Goal: Information Seeking & Learning: Learn about a topic

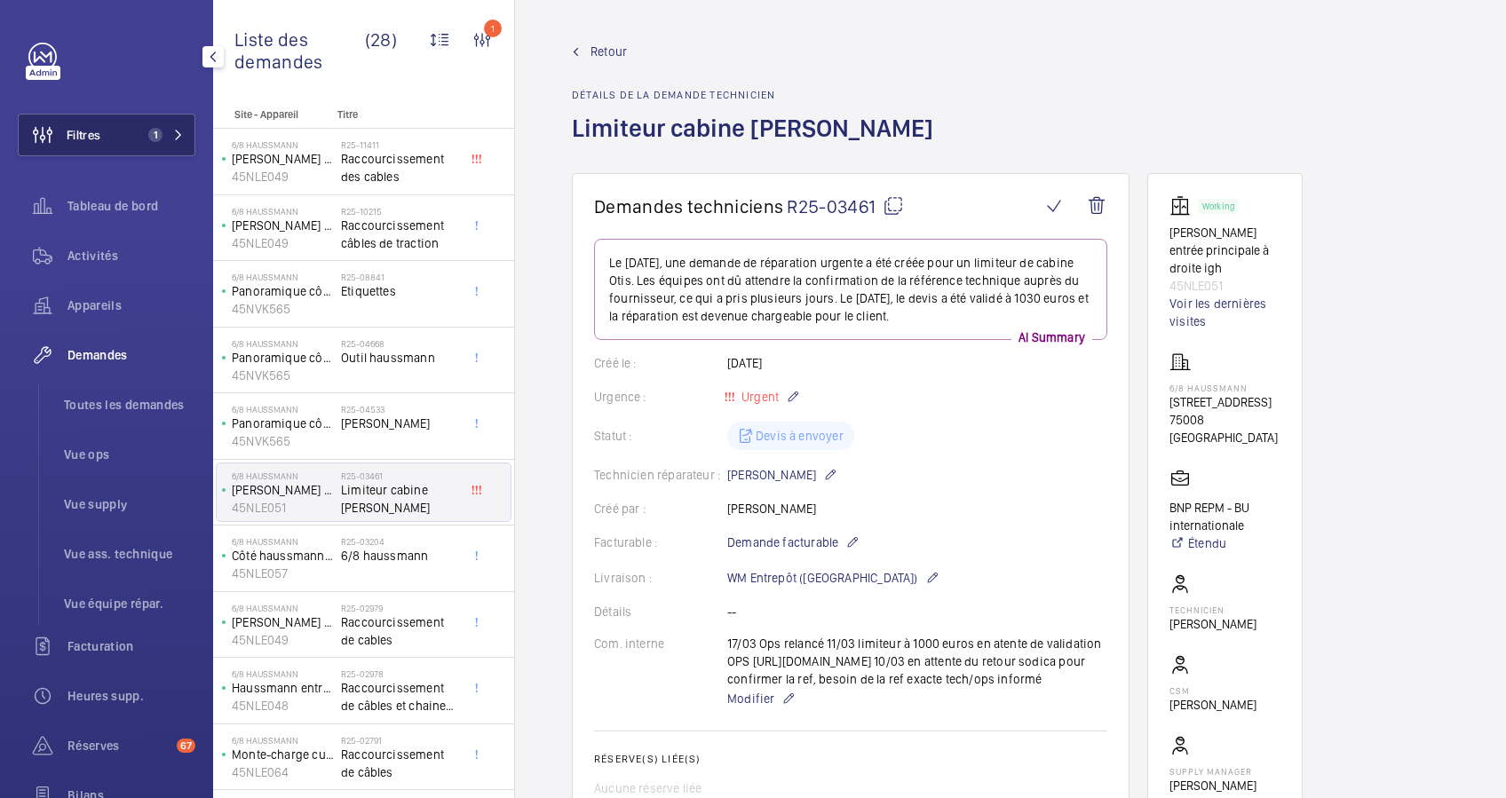
scroll to position [473, 0]
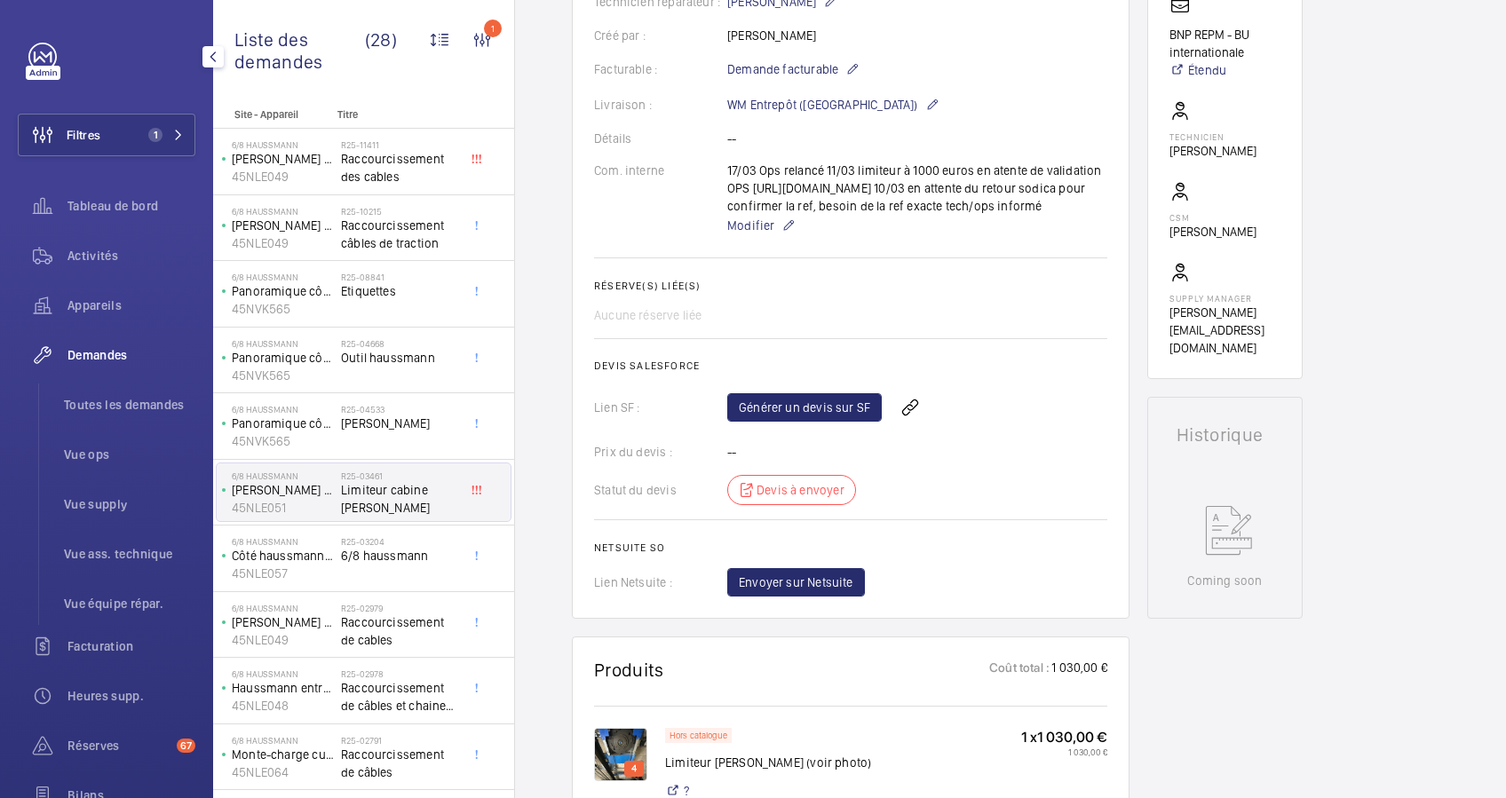
drag, startPoint x: 92, startPoint y: 129, endPoint x: 153, endPoint y: 105, distance: 65.0
click at [107, 122] on button "Filtres 1" at bounding box center [107, 135] width 178 height 43
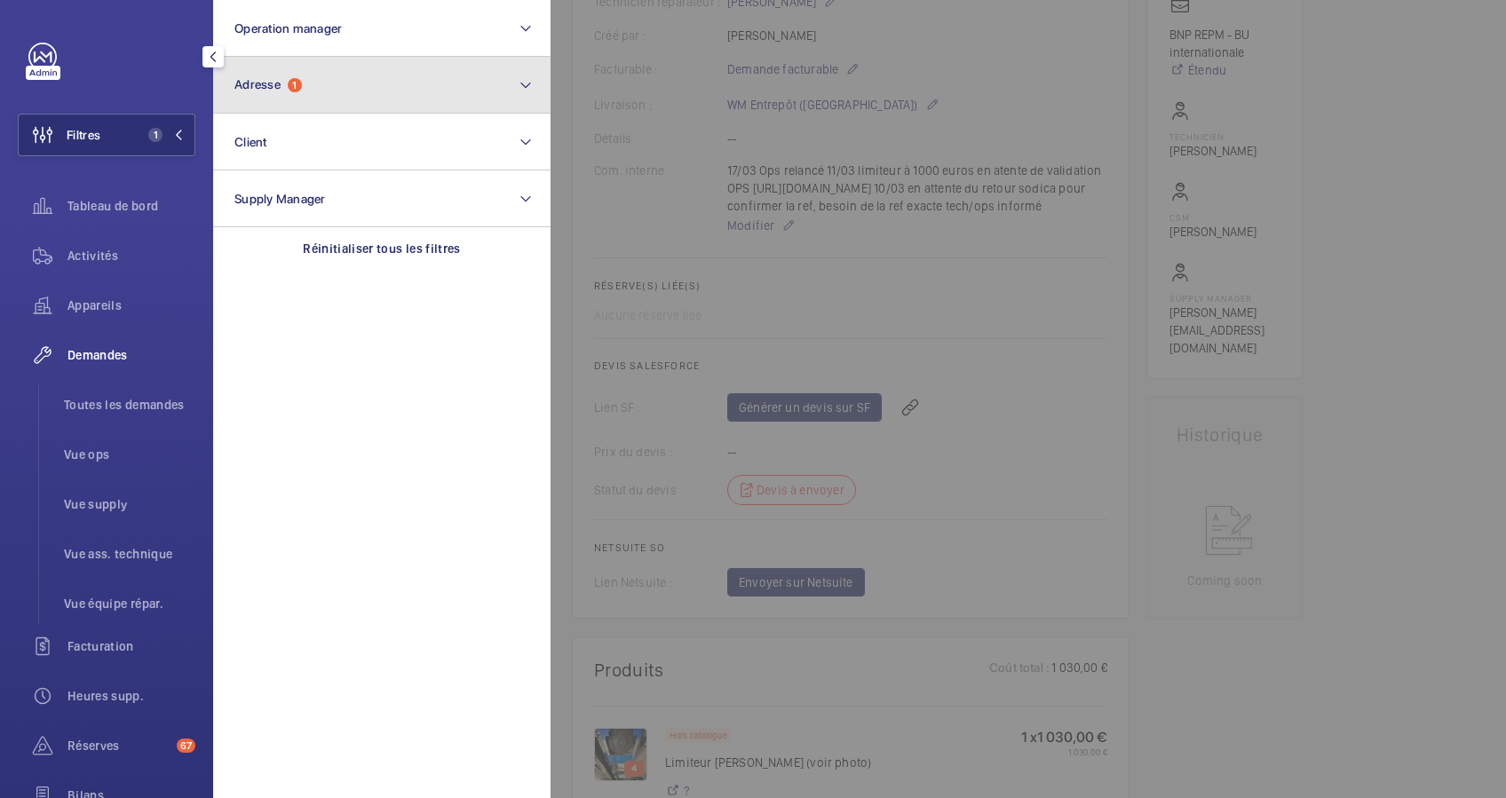
click at [347, 82] on button "Adresse 1" at bounding box center [381, 85] width 337 height 57
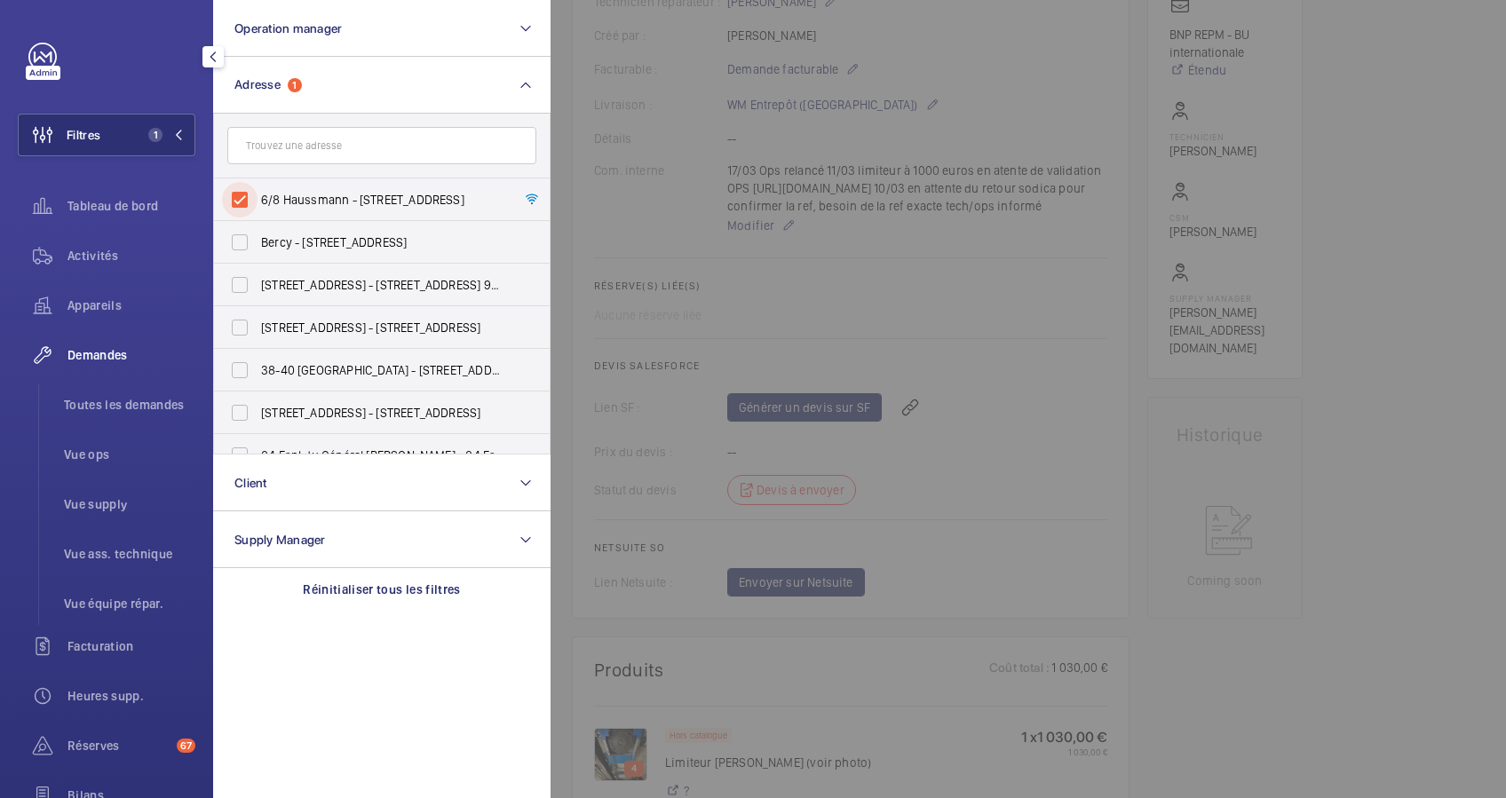
drag, startPoint x: 228, startPoint y: 199, endPoint x: 285, endPoint y: 161, distance: 68.5
click at [232, 198] on input "6/8 Haussmann - 6-8 Boulevard Haussmann, 75008 PARIS, PARIS 75008" at bounding box center [240, 200] width 36 height 36
checkbox input "false"
click at [301, 147] on input "text" at bounding box center [381, 145] width 309 height 37
paste input "40 avenue de Saint Mandé"
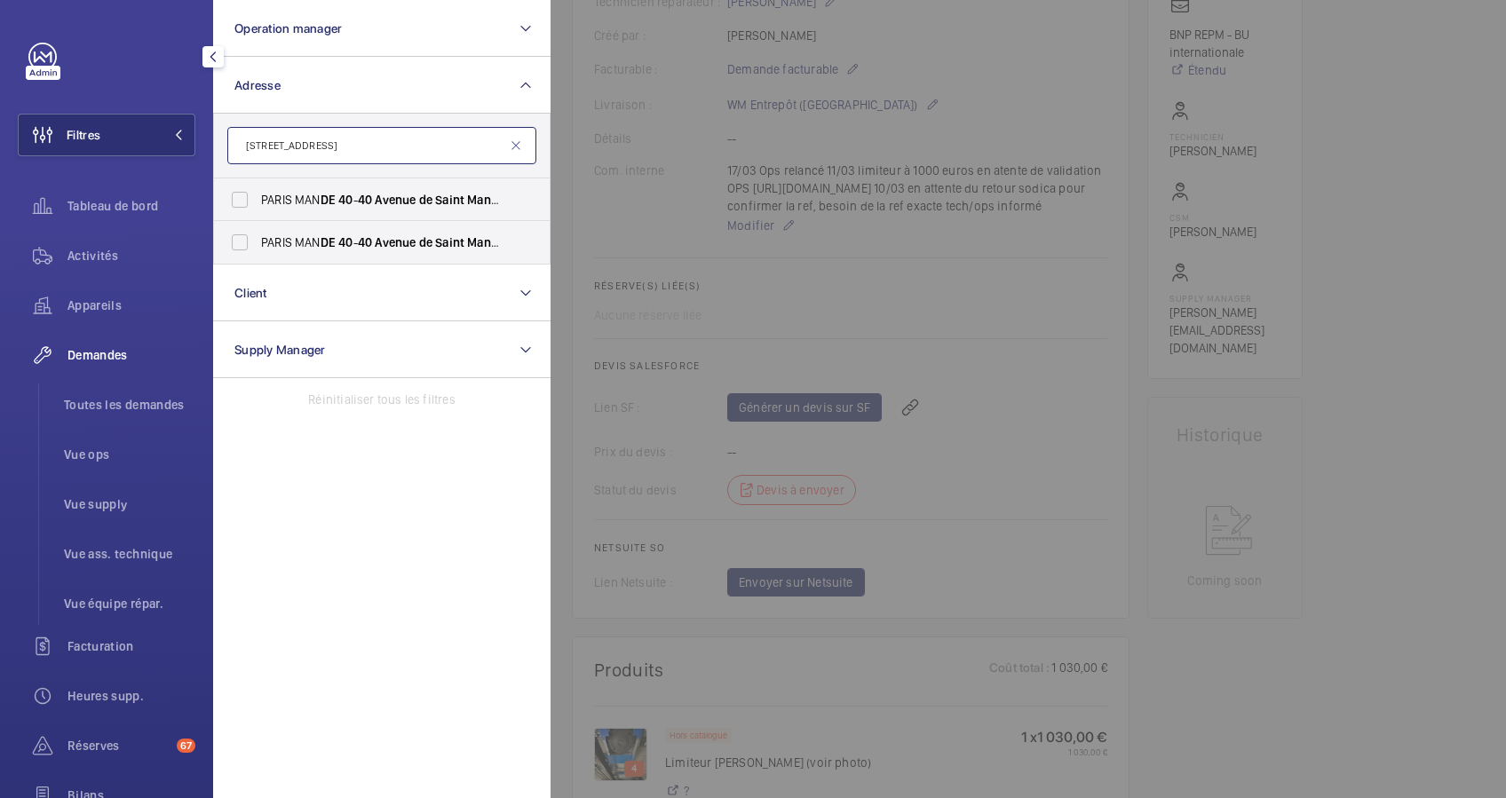
type input "40 avenue de Saint Mandé"
drag, startPoint x: 240, startPoint y: 192, endPoint x: 240, endPoint y: 203, distance: 11.5
click at [240, 193] on input "PARIS MAN DE 40 - 40 Avenue de Saint Mandé , PARIS 75012" at bounding box center [240, 200] width 36 height 36
checkbox input "true"
click at [240, 237] on input "PARIS MAN DE 40 - 40 Avenue de Saint Mandé , PARIS 75012" at bounding box center [240, 243] width 36 height 36
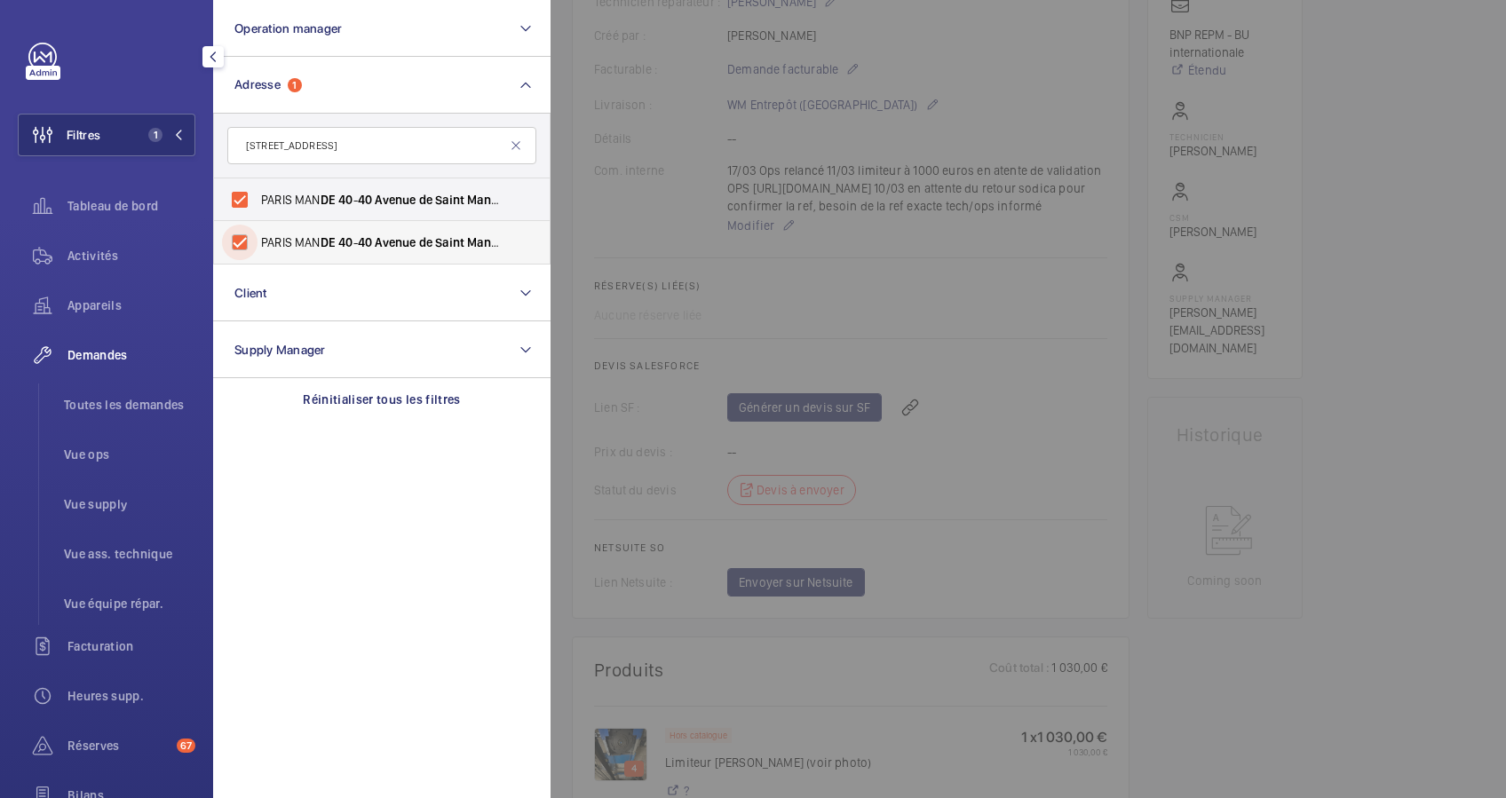
checkbox input "true"
drag, startPoint x: 48, startPoint y: 268, endPoint x: 78, endPoint y: 258, distance: 31.7
click at [48, 268] on wm-front-icon-button at bounding box center [43, 255] width 50 height 43
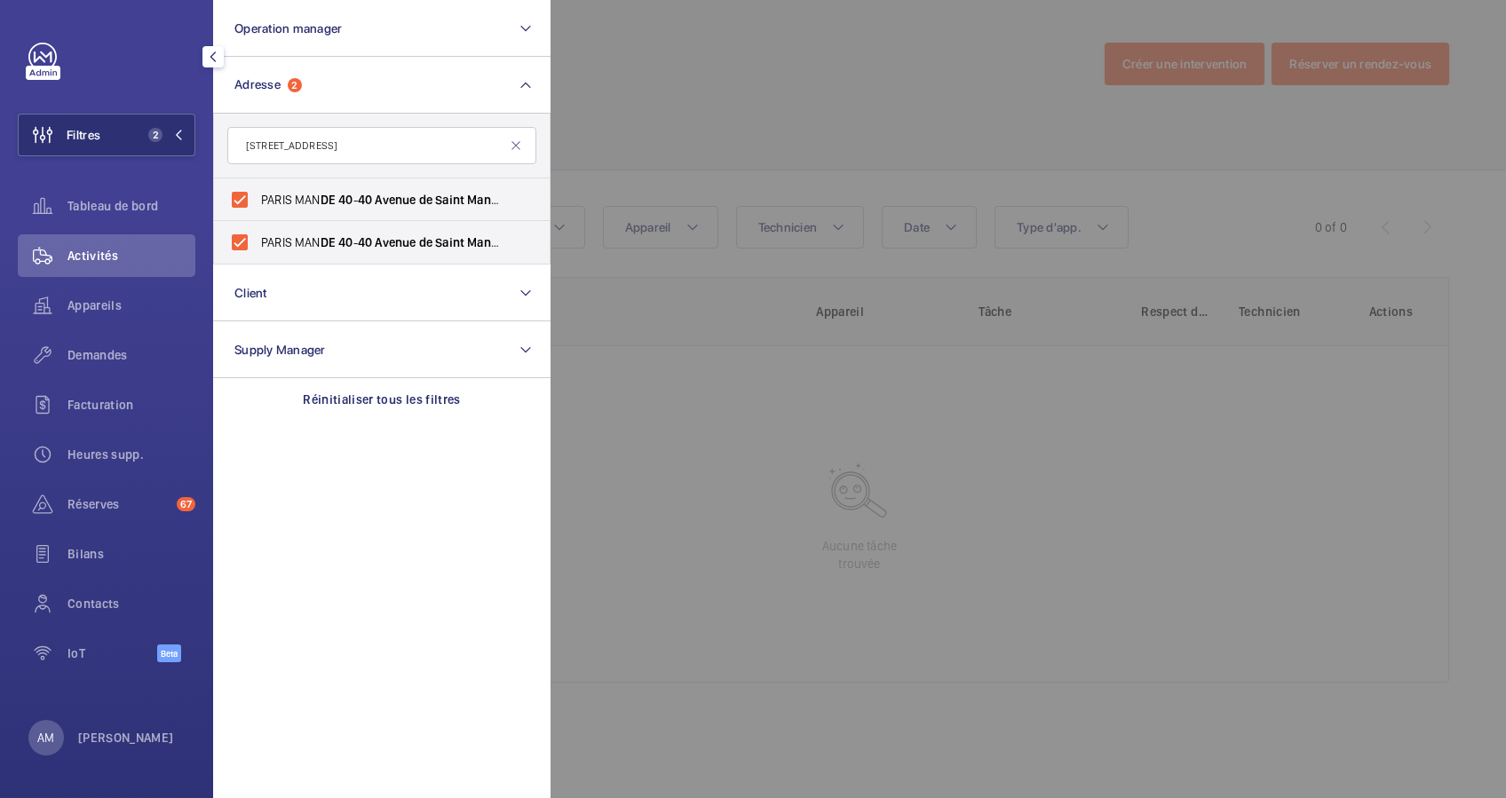
click at [660, 115] on div at bounding box center [1303, 399] width 1506 height 798
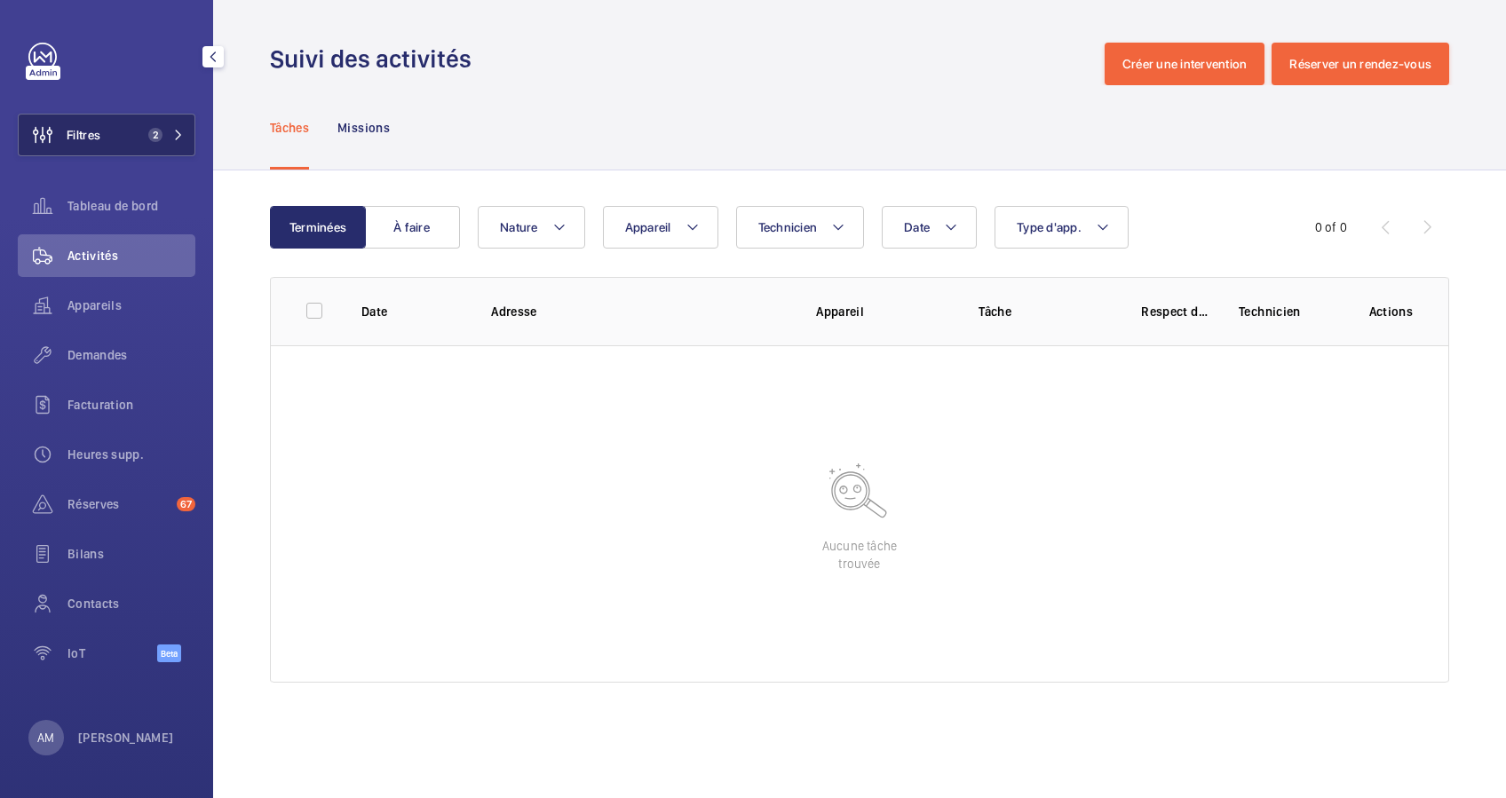
drag, startPoint x: 164, startPoint y: 135, endPoint x: 189, endPoint y: 129, distance: 25.6
click at [172, 133] on span "2" at bounding box center [162, 135] width 43 height 14
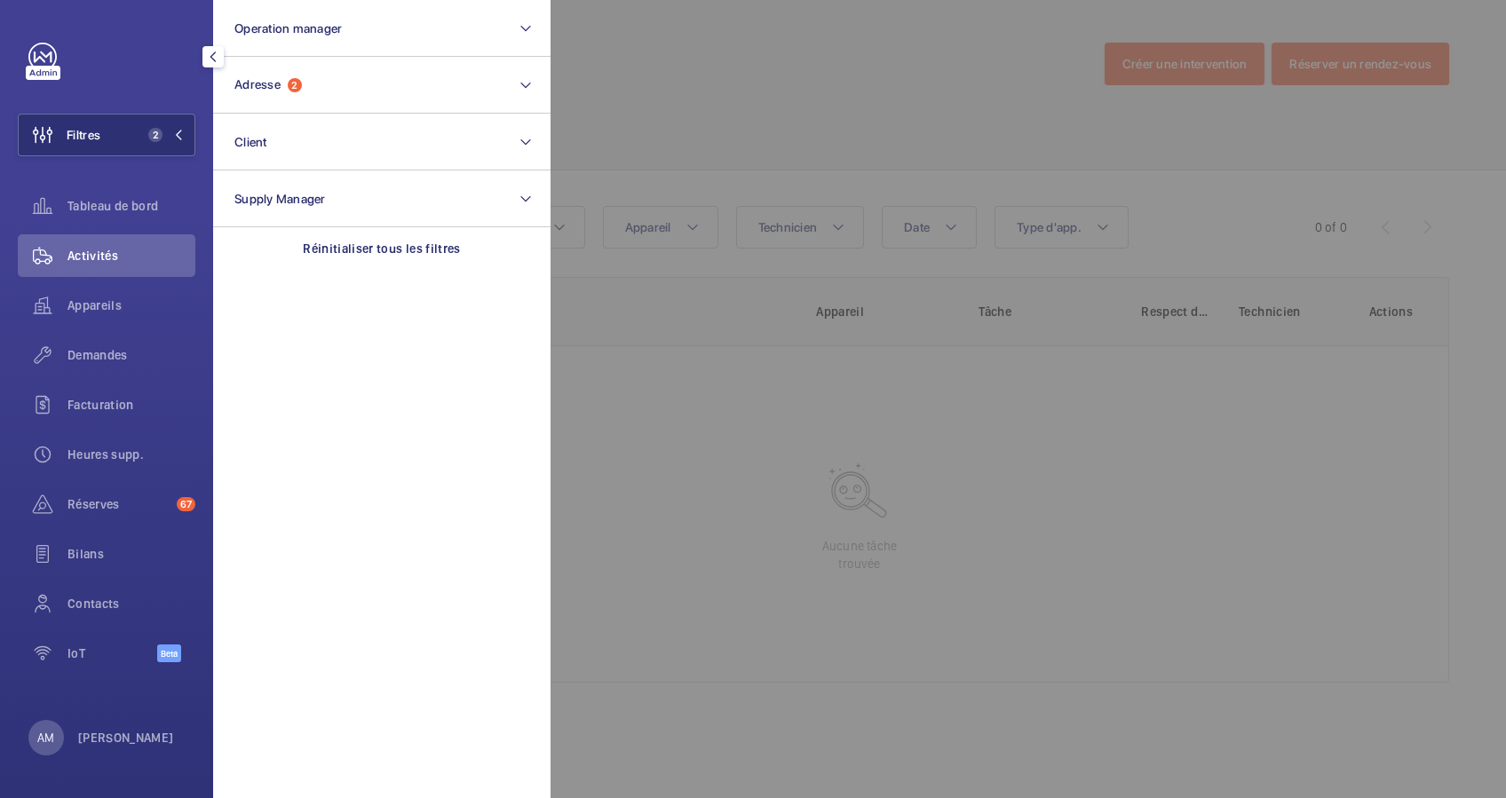
click at [813, 96] on div at bounding box center [1303, 399] width 1506 height 798
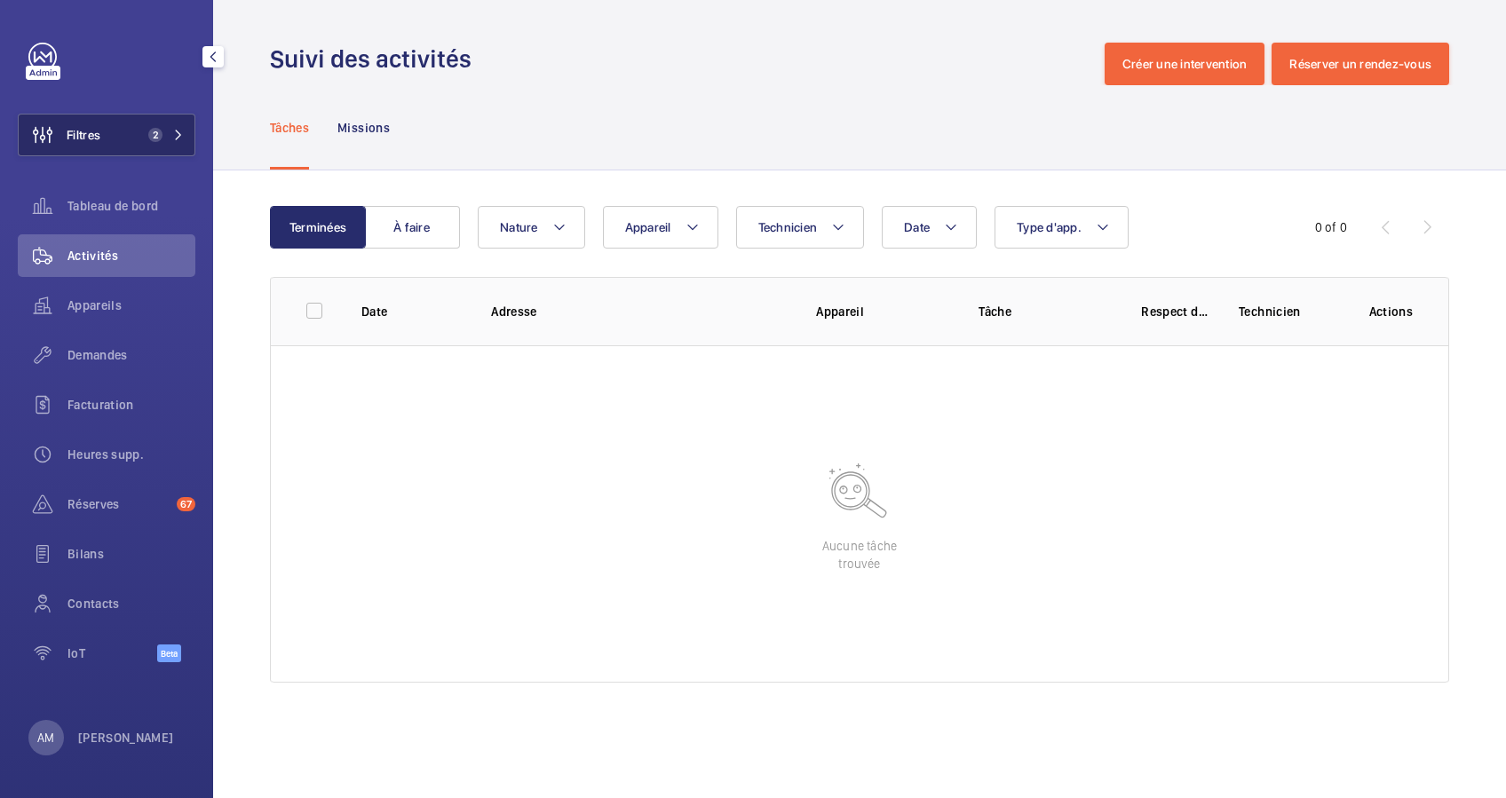
click at [131, 139] on button "Filtres 2" at bounding box center [107, 135] width 178 height 43
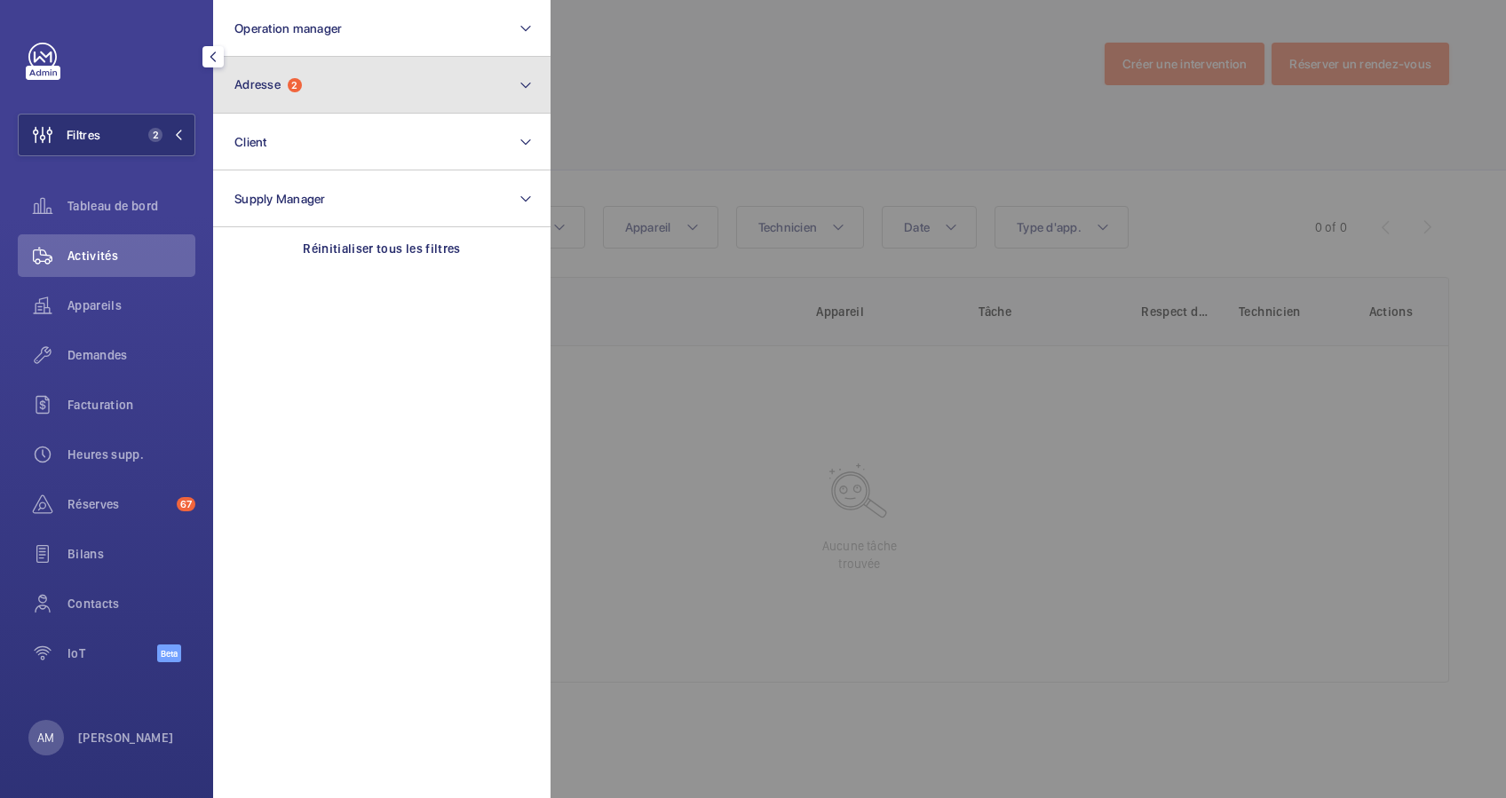
click at [305, 98] on button "Adresse 2" at bounding box center [381, 85] width 337 height 57
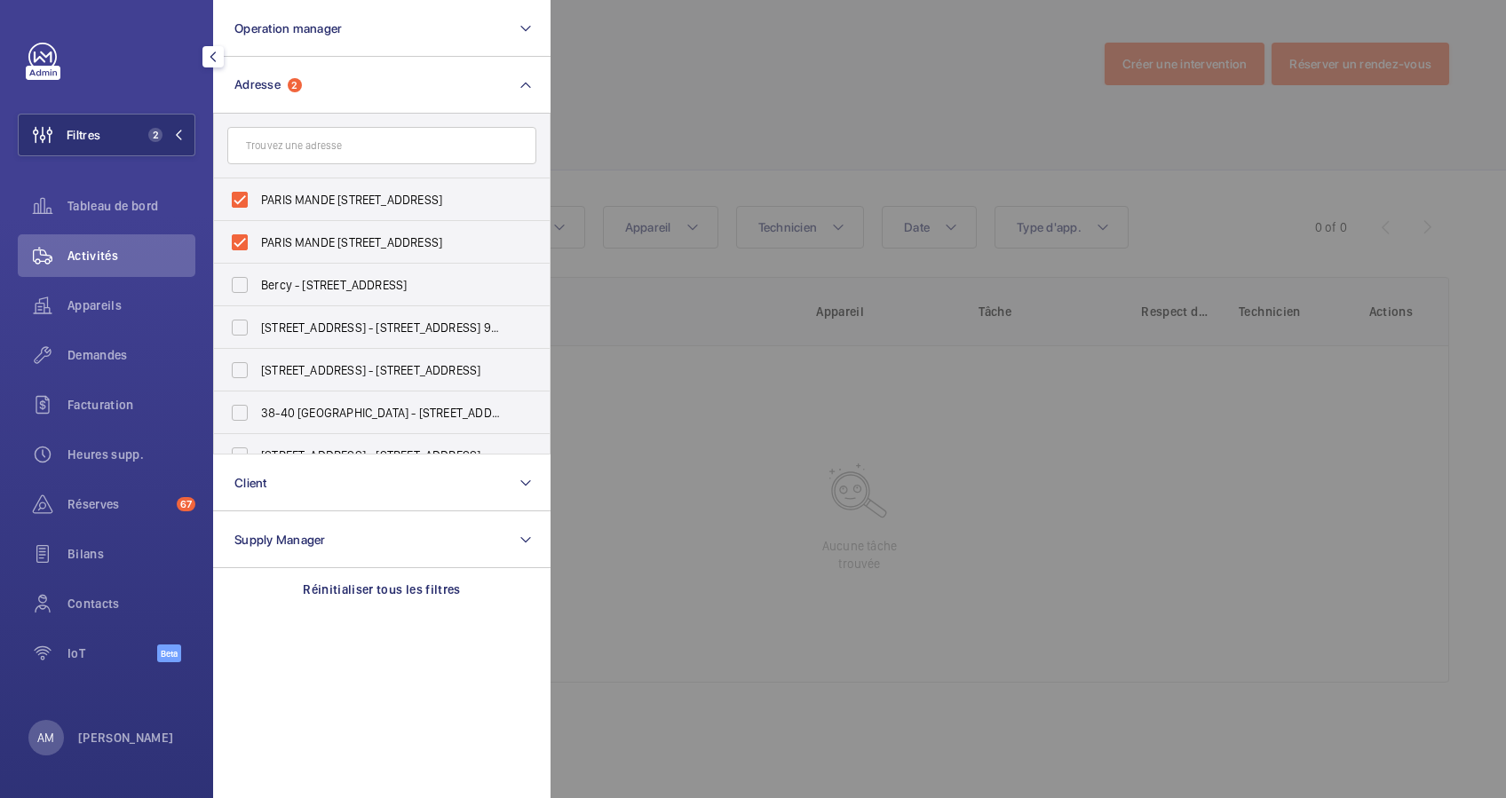
click at [360, 141] on input "text" at bounding box center [381, 145] width 309 height 37
type input "saint man"
click at [257, 205] on label "PARIS MAN DE 42 - 42 Avenue de Saint Man dé, PARIS 75012" at bounding box center [368, 199] width 309 height 43
click at [257, 205] on input "PARIS MAN DE 42 - 42 Avenue de Saint Man dé, PARIS 75012" at bounding box center [240, 200] width 36 height 36
checkbox input "true"
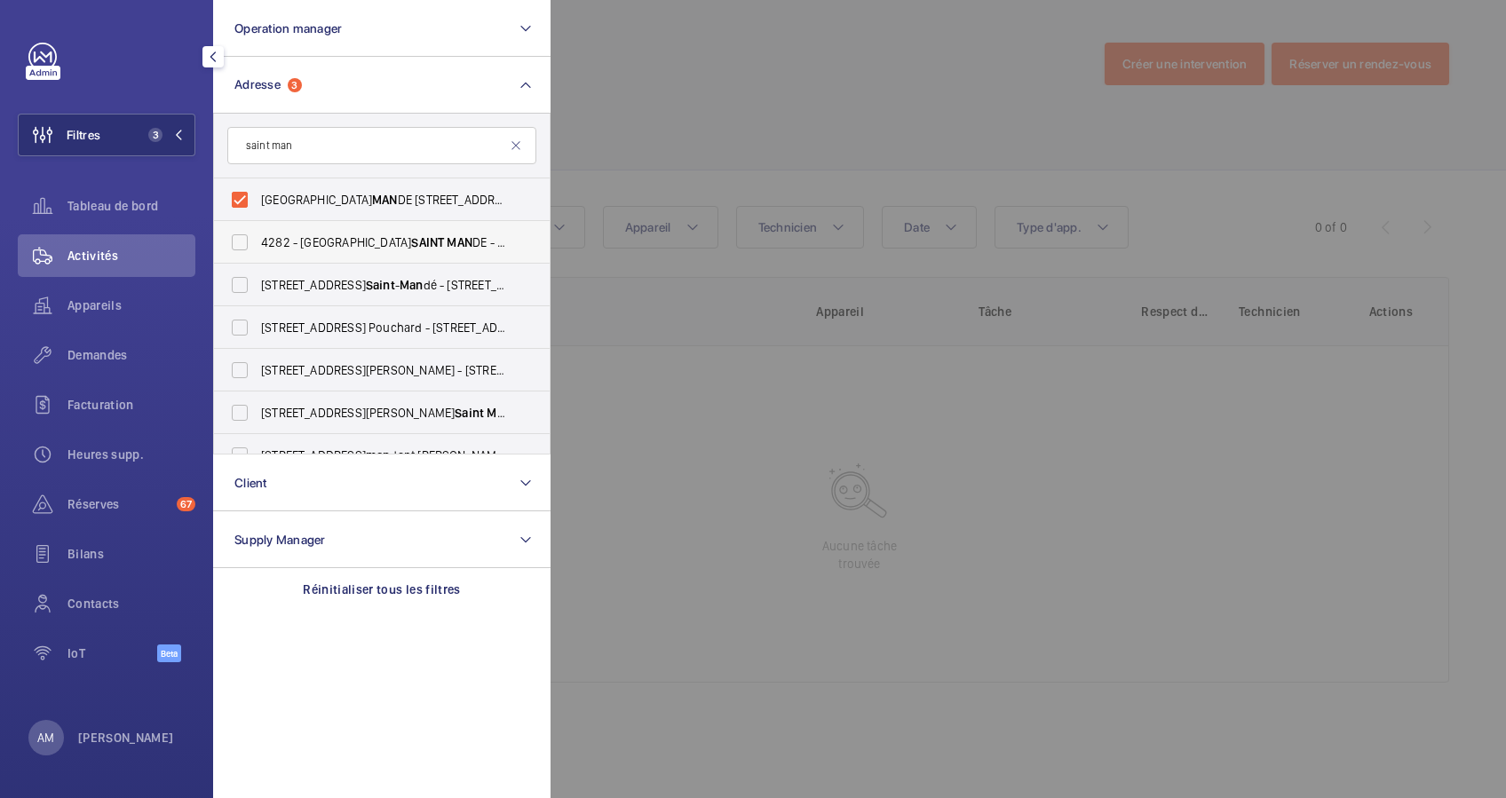
click at [411, 242] on span "SAINT" at bounding box center [427, 242] width 33 height 14
click at [257, 242] on input "4282 - PARIS SAINT MAN DE - 38 Avenue de Saint Man dé 75012 Paris, PARIS 75012" at bounding box center [240, 243] width 36 height 36
checkbox input "true"
click at [815, 137] on div at bounding box center [1303, 399] width 1506 height 798
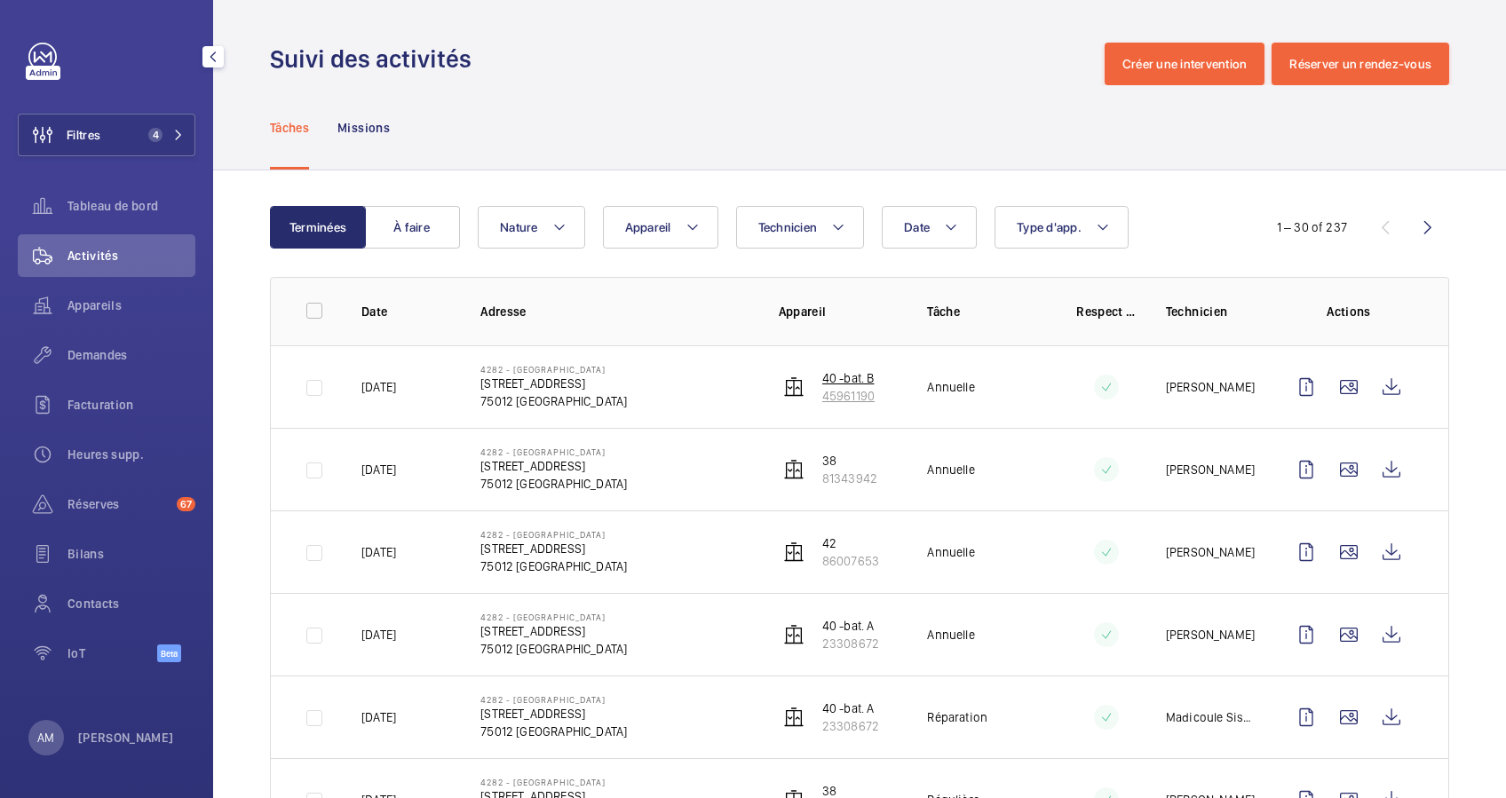
click at [825, 377] on p "40 -bat. B" at bounding box center [848, 378] width 52 height 18
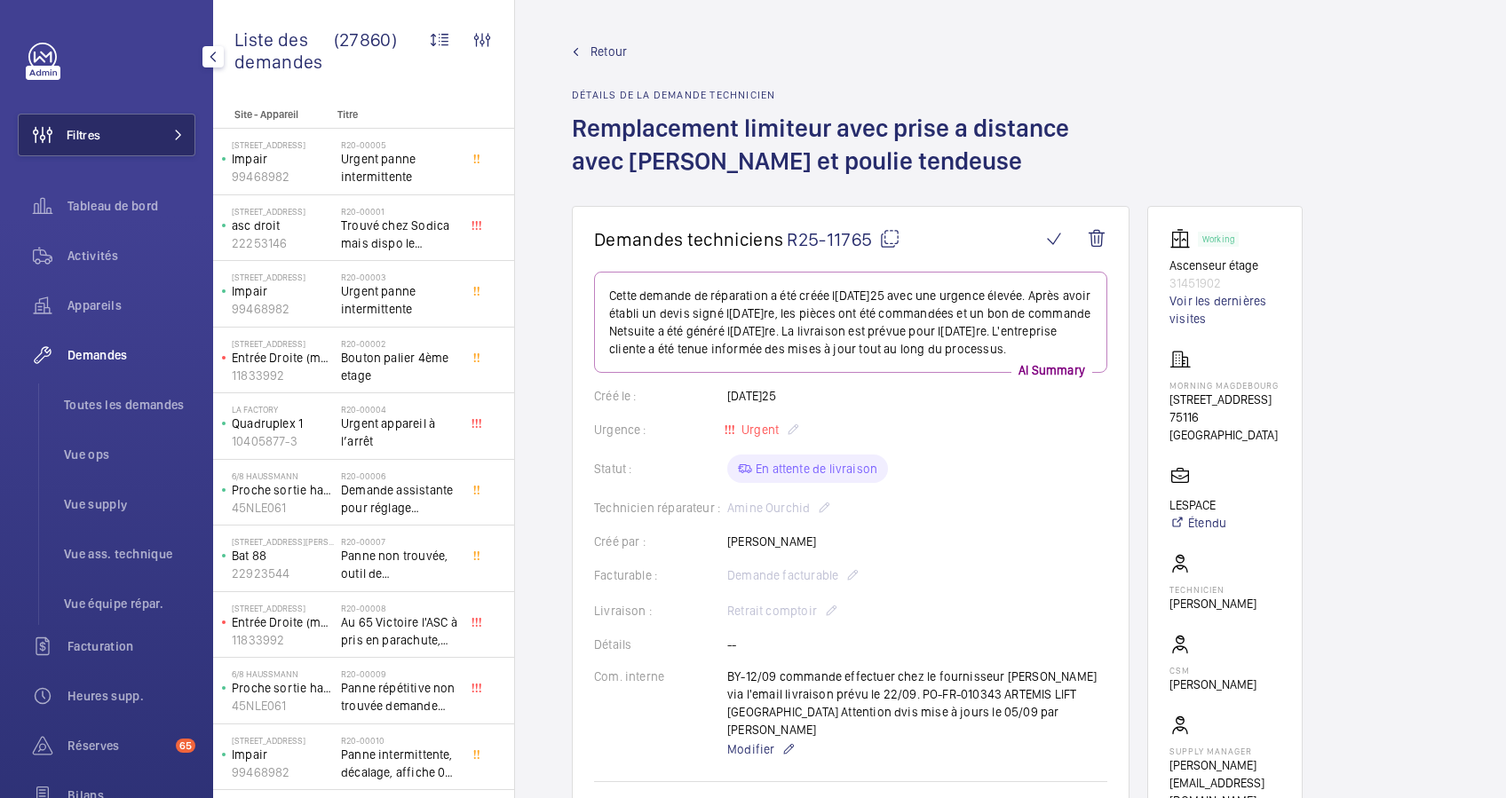
click at [164, 131] on span at bounding box center [172, 135] width 21 height 11
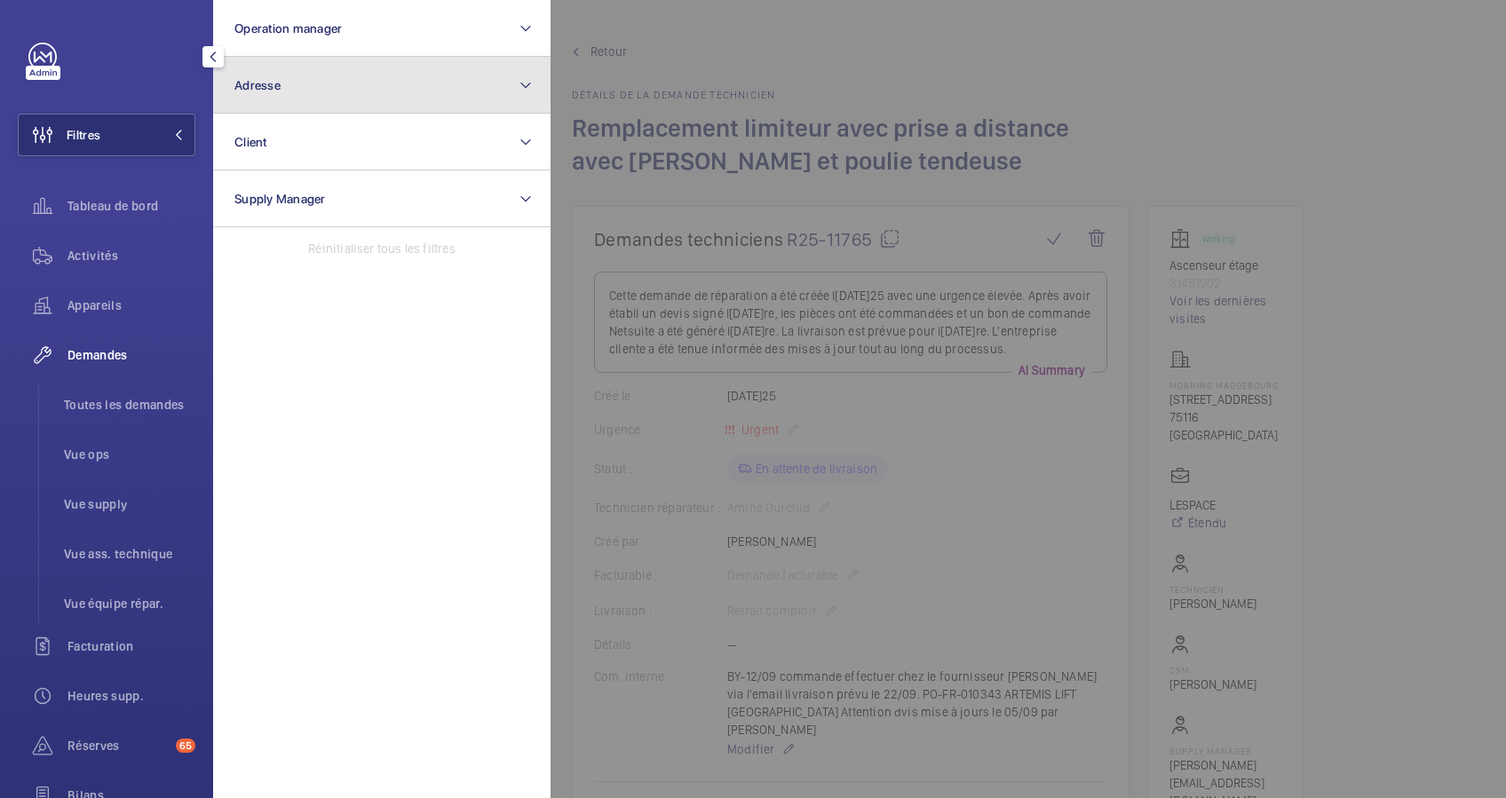
click at [341, 93] on button "Adresse" at bounding box center [381, 85] width 337 height 57
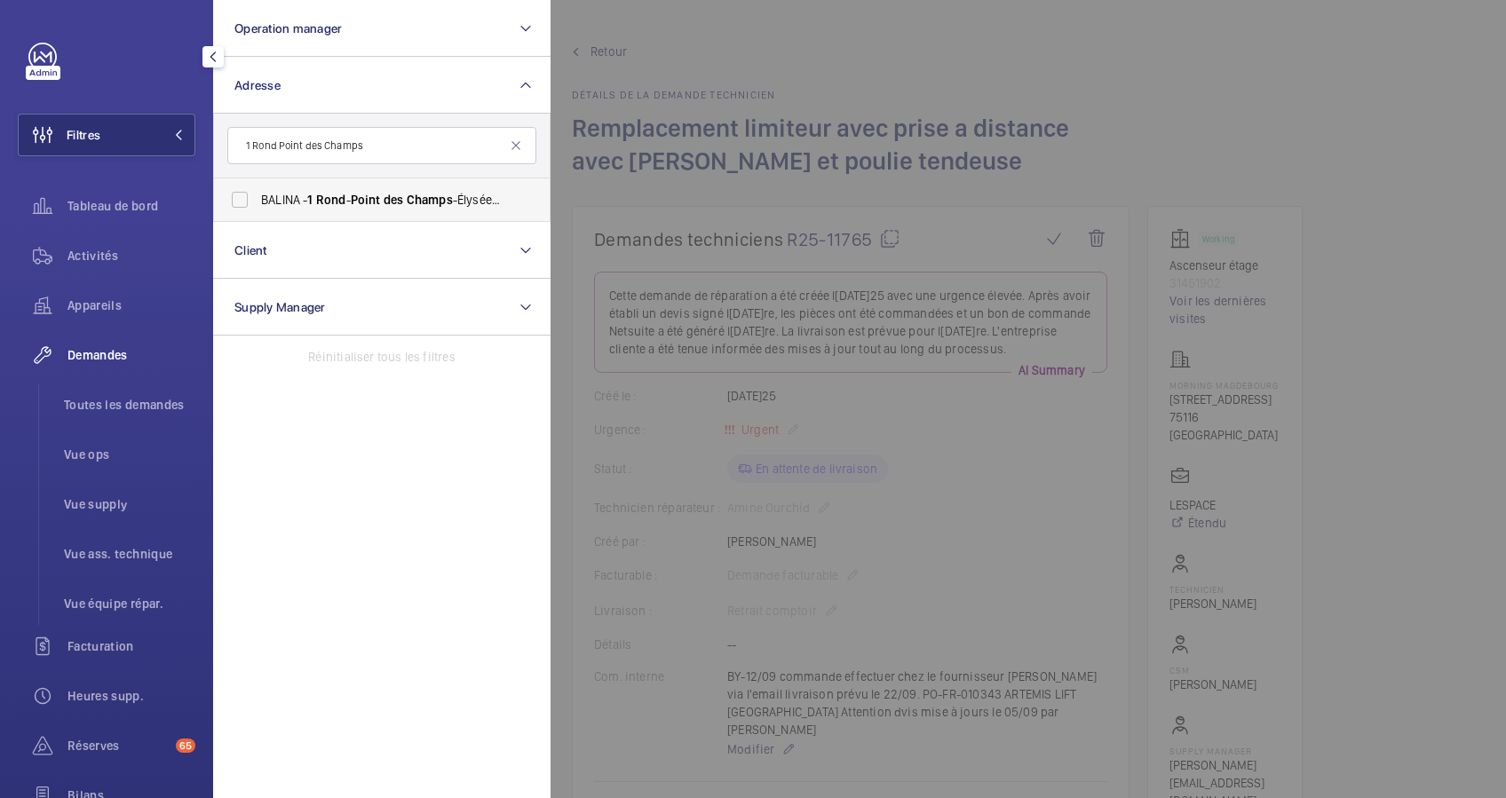
type input "1 Rond Point des Champs"
click at [313, 194] on span "1" at bounding box center [309, 200] width 5 height 14
click at [257, 194] on input "BALINA - 1 Rond - [GEOGRAPHIC_DATA] - 1 Rond - [GEOGRAPHIC_DATA] [PERSON_NAME],…" at bounding box center [240, 200] width 36 height 36
checkbox input "true"
click at [103, 741] on span "Réserves" at bounding box center [117, 746] width 101 height 18
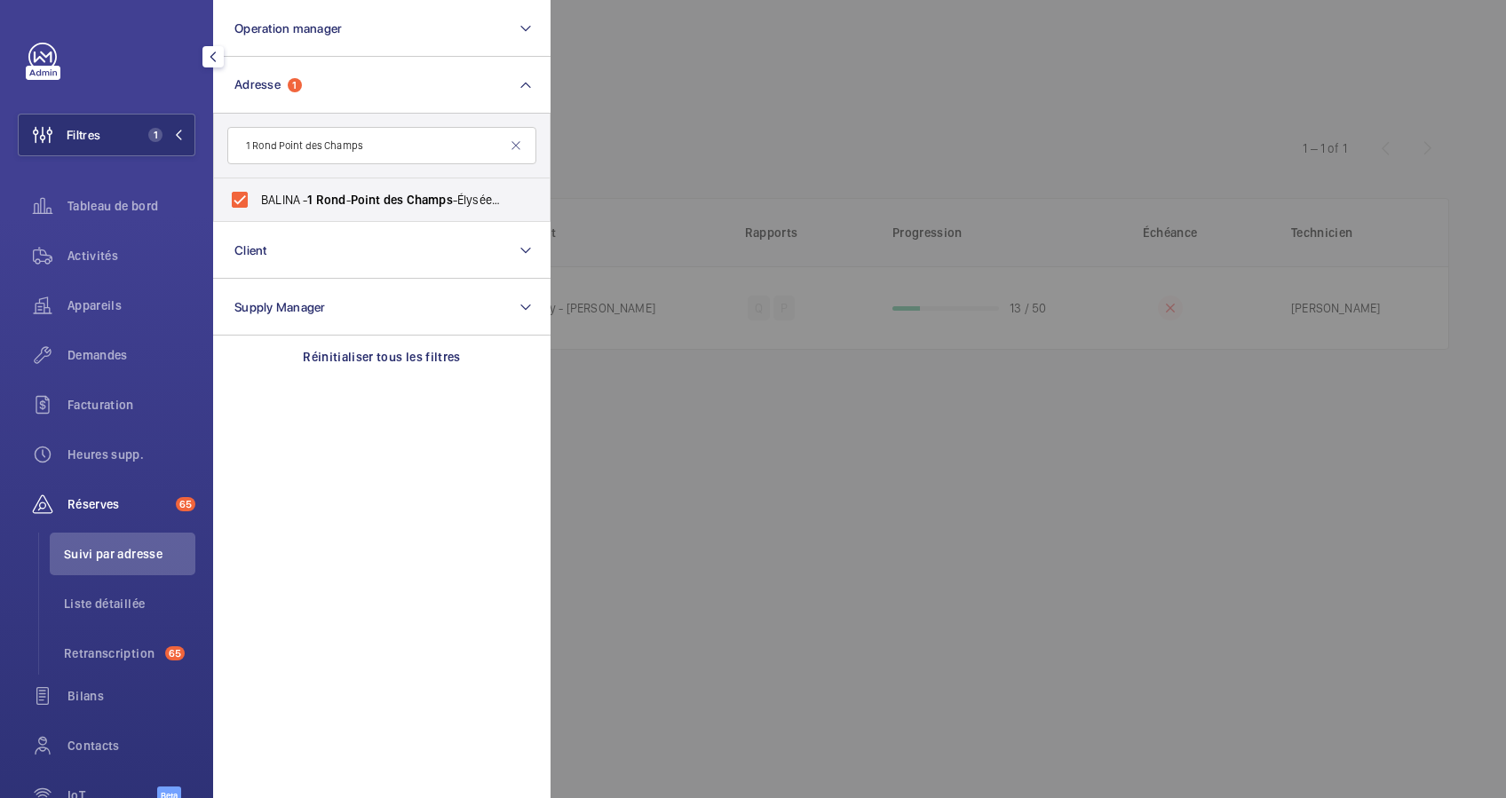
click at [832, 154] on div at bounding box center [1303, 399] width 1506 height 798
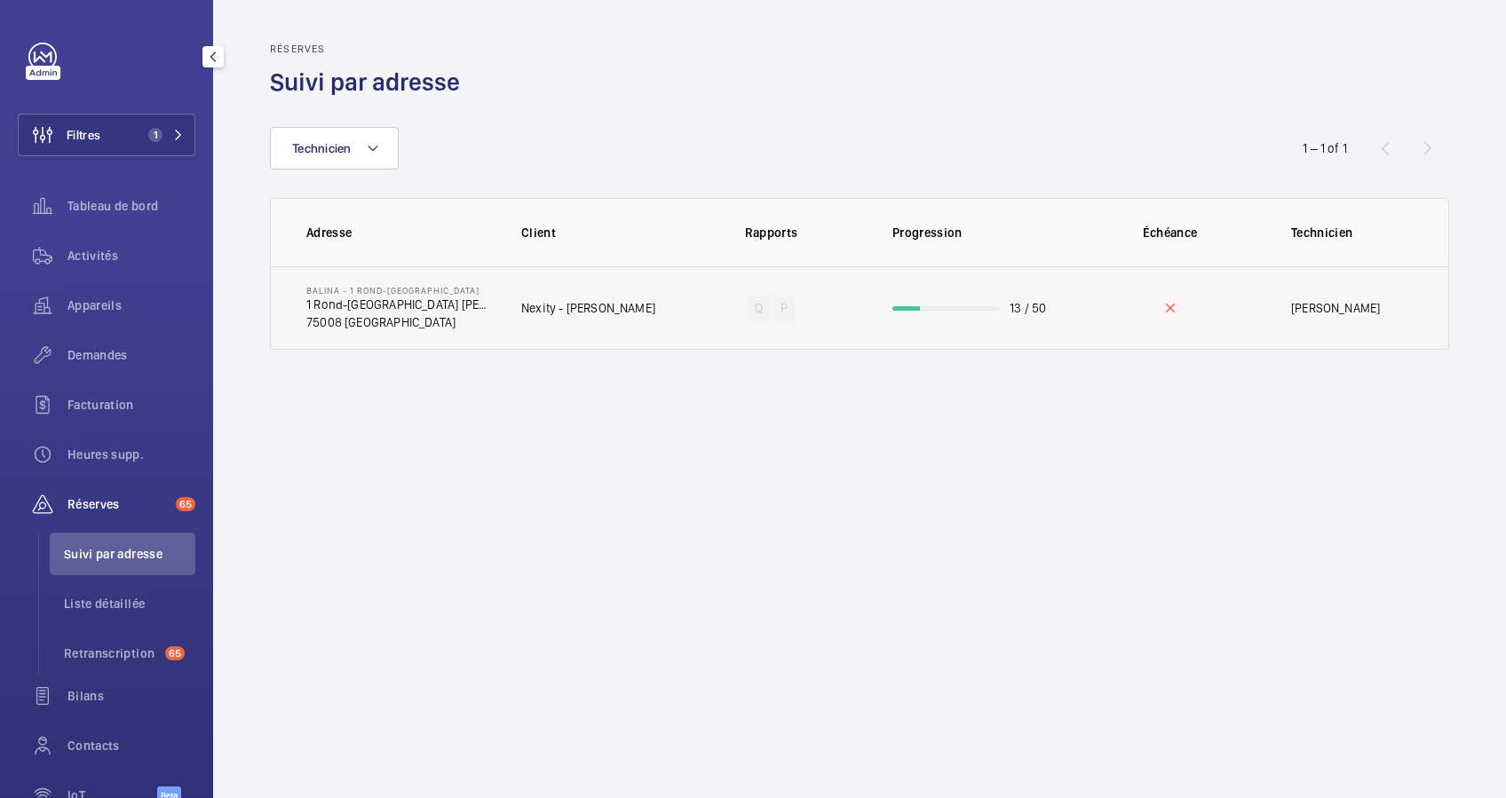
click at [943, 314] on td "13 / 50" at bounding box center [970, 307] width 213 height 83
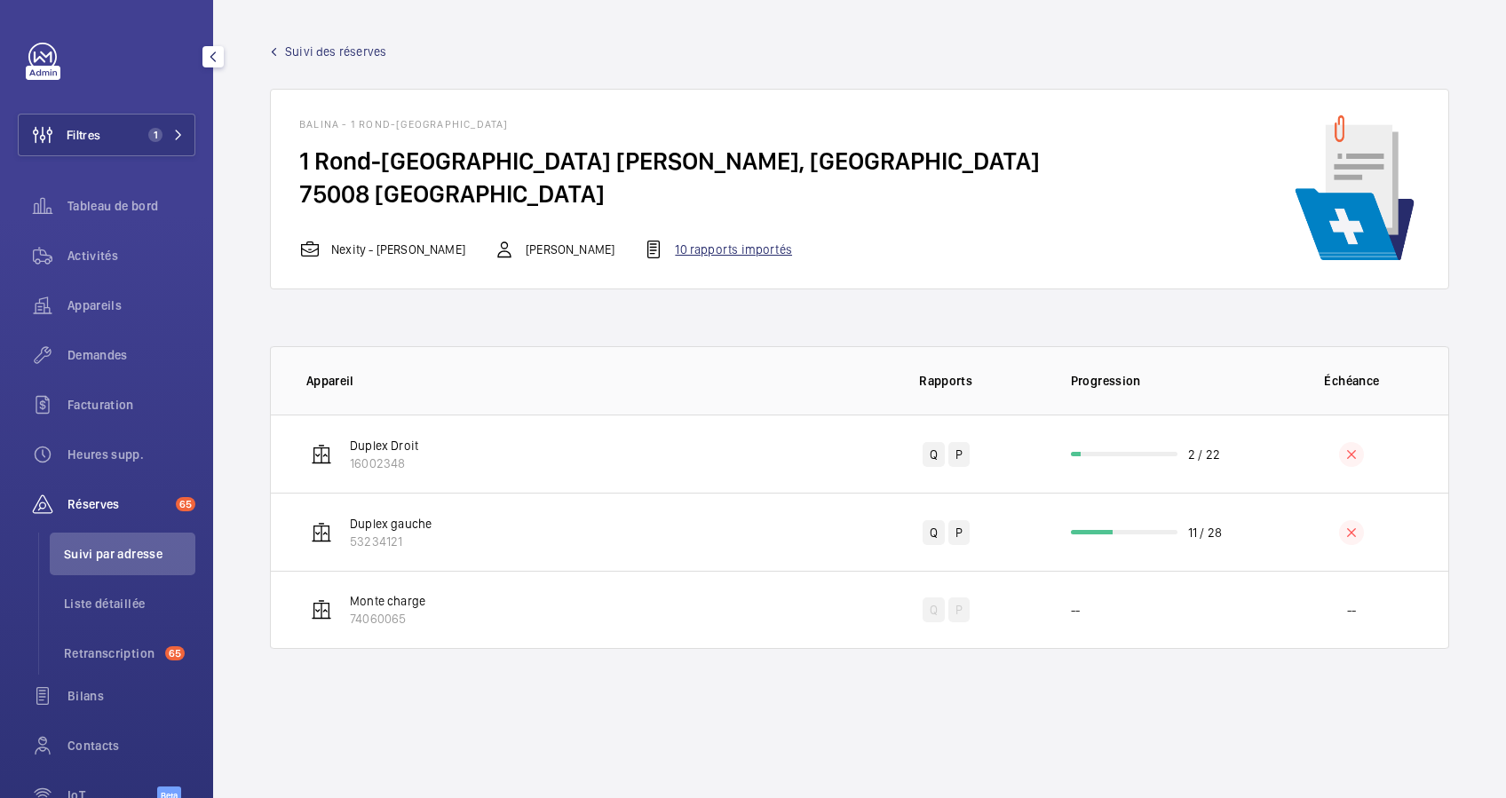
click at [724, 254] on div "10 rapports importés" at bounding box center [717, 249] width 149 height 21
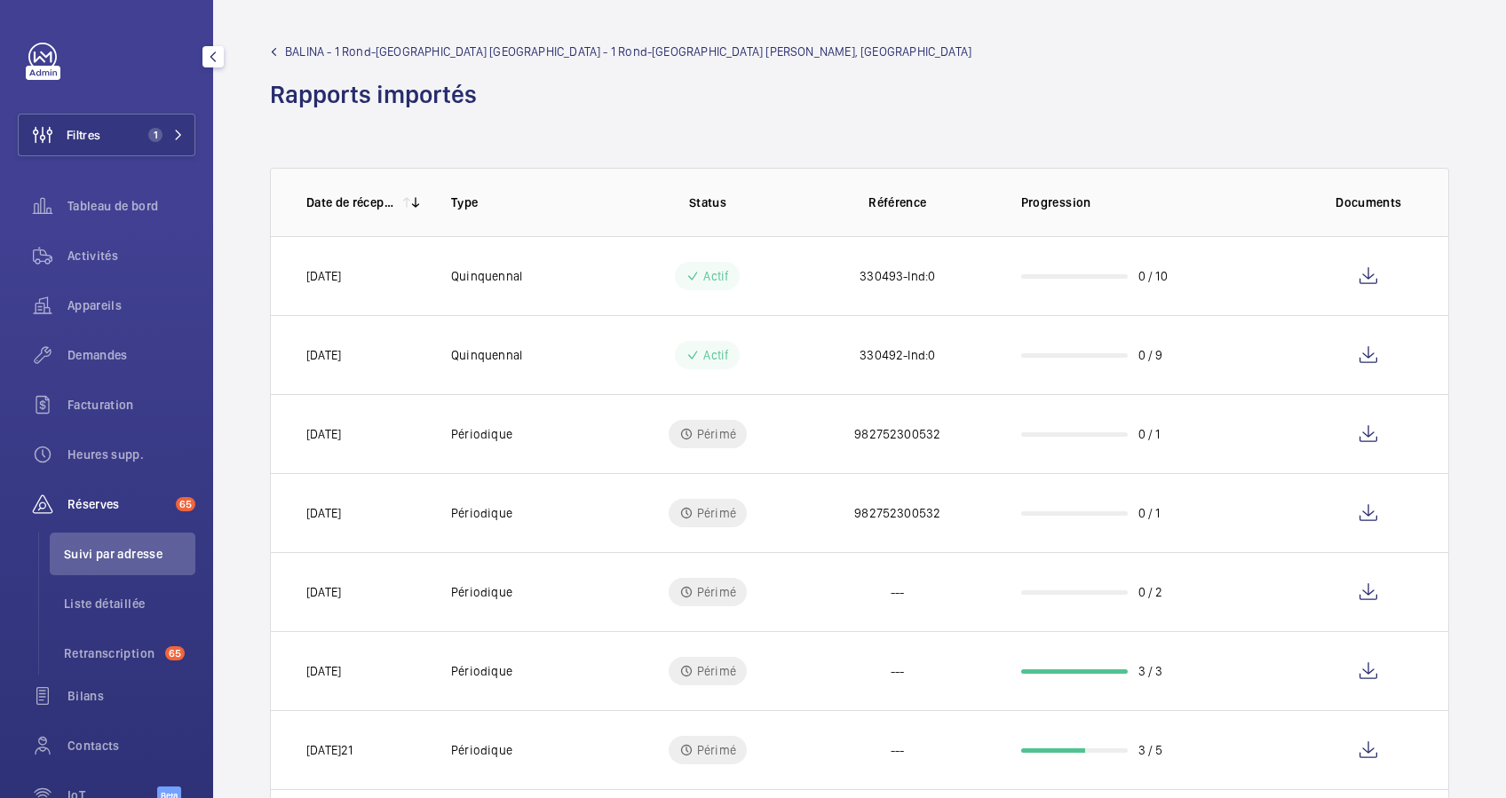
click at [1065, 274] on wm-front-progress-bar at bounding box center [1074, 276] width 107 height 4
click at [85, 249] on span "Activités" at bounding box center [131, 256] width 128 height 18
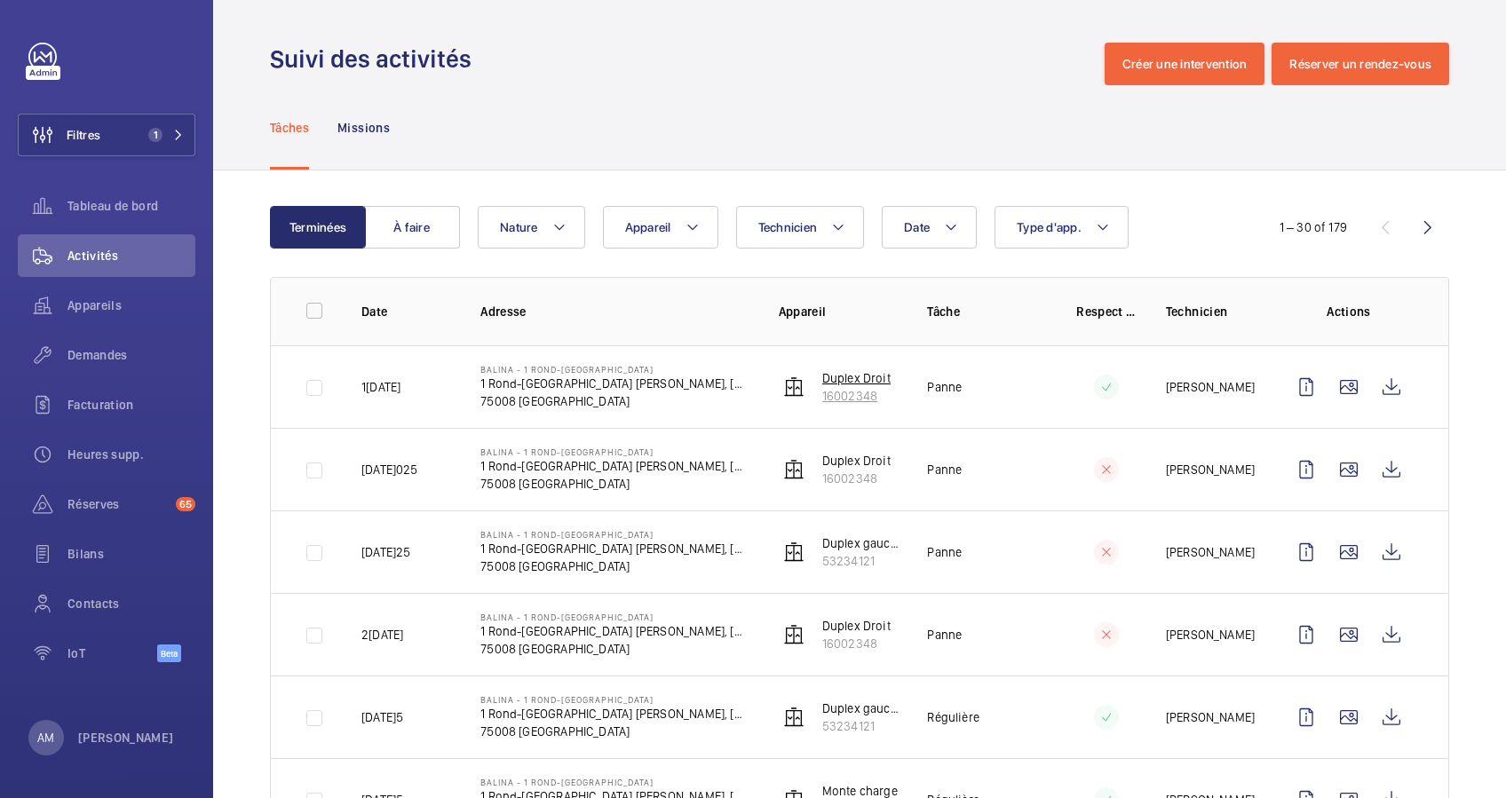
click at [828, 378] on p "Duplex Droit" at bounding box center [856, 378] width 68 height 18
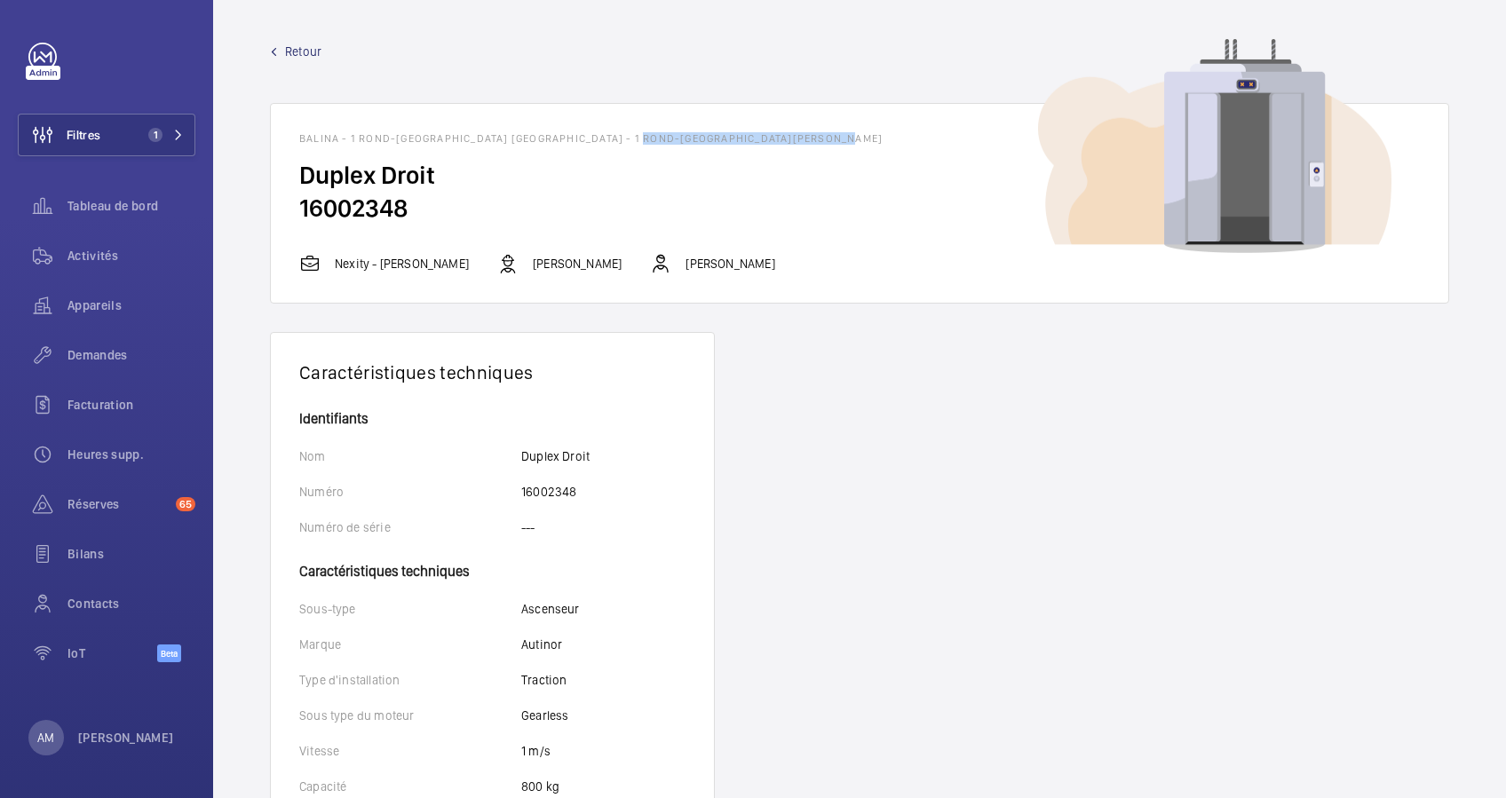
drag, startPoint x: 638, startPoint y: 142, endPoint x: 842, endPoint y: 135, distance: 203.5
click at [842, 135] on h1 "BALINA - 1 Rond-[GEOGRAPHIC_DATA] [GEOGRAPHIC_DATA] - 1 Rond-[GEOGRAPHIC_DATA][…" at bounding box center [859, 138] width 1121 height 12
drag, startPoint x: 842, startPoint y: 135, endPoint x: 824, endPoint y: 138, distance: 18.0
copy h1 "1 Rond-[GEOGRAPHIC_DATA]"
click at [281, 50] on link "Retour" at bounding box center [859, 52] width 1179 height 18
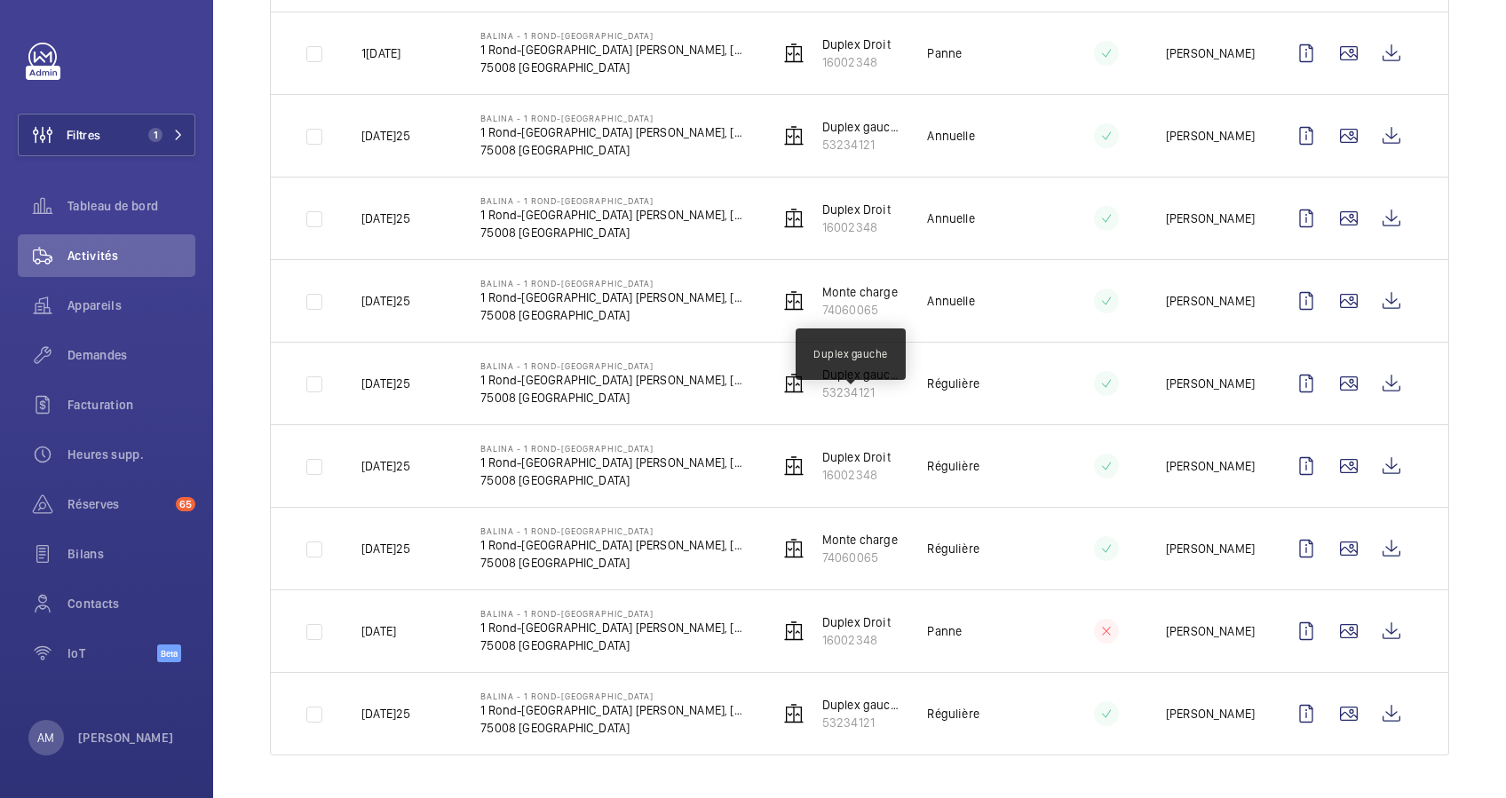
scroll to position [2077, 0]
click at [67, 508] on span "Réserves" at bounding box center [117, 504] width 101 height 18
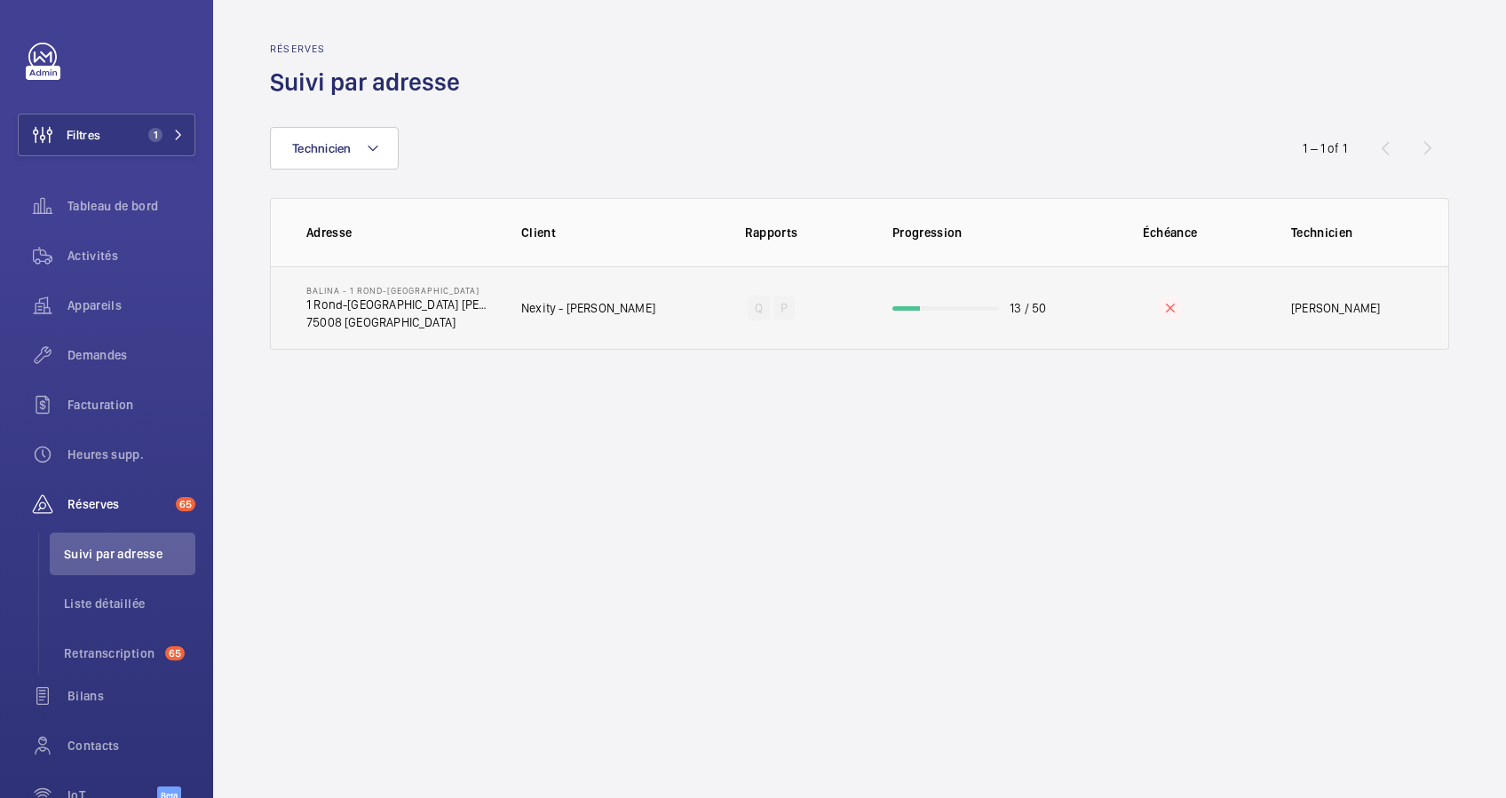
click at [990, 302] on td "13 / 50" at bounding box center [970, 307] width 213 height 83
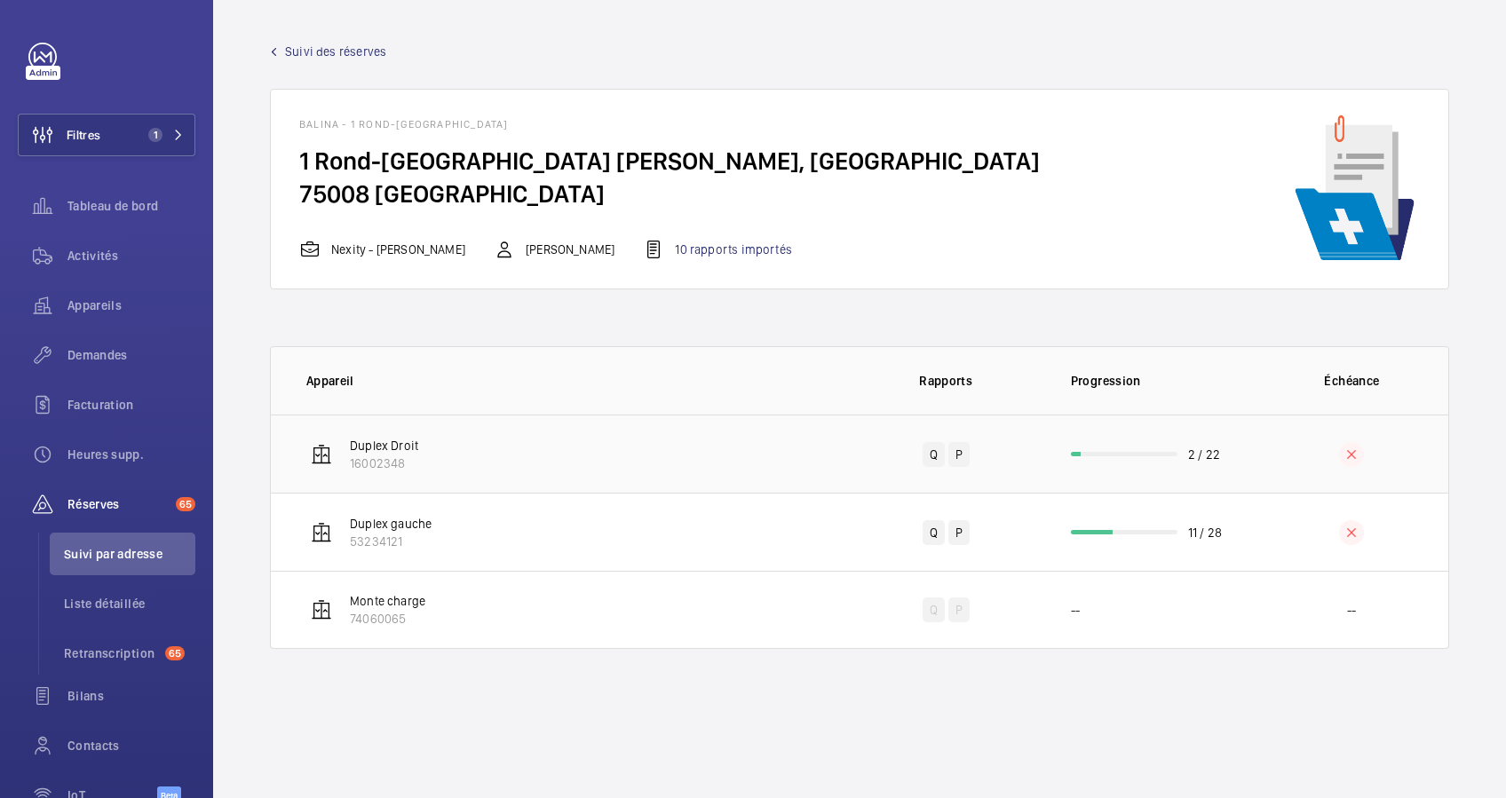
click at [1168, 446] on td "2 / 22" at bounding box center [1148, 454] width 213 height 78
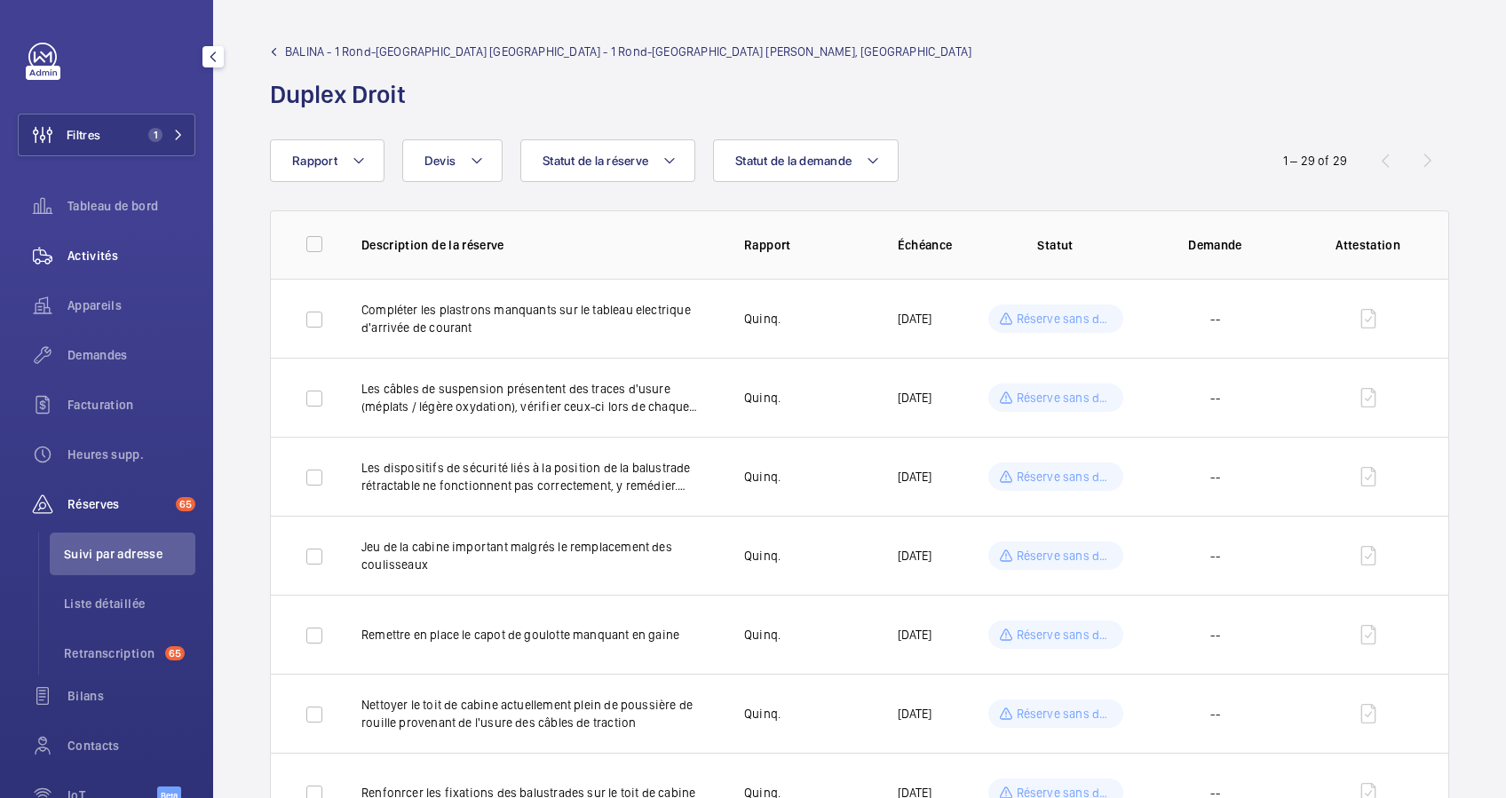
click at [131, 248] on span "Activités" at bounding box center [131, 256] width 128 height 18
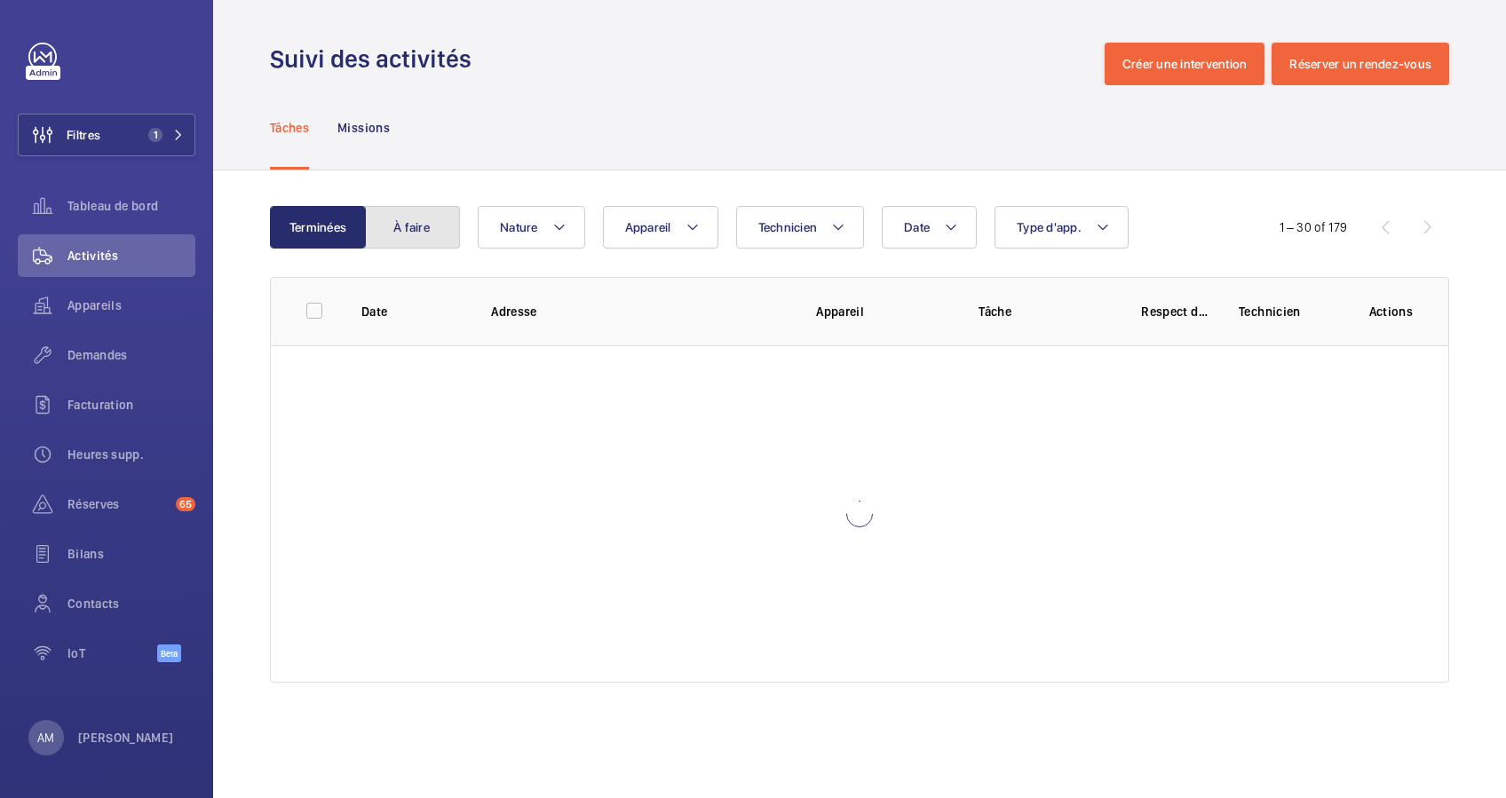
click at [441, 232] on button "À faire" at bounding box center [412, 227] width 96 height 43
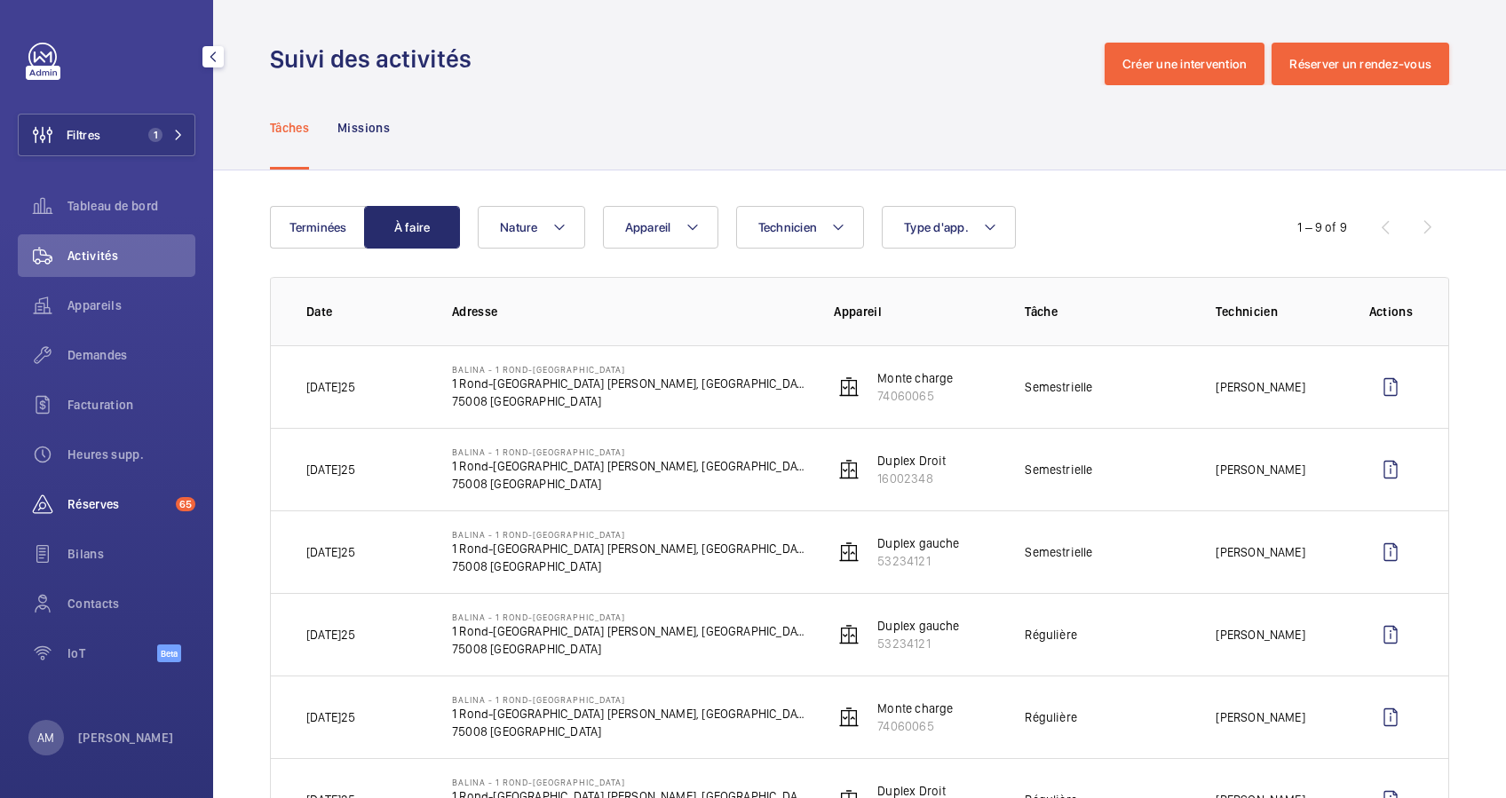
click at [101, 495] on span "Réserves" at bounding box center [117, 504] width 101 height 18
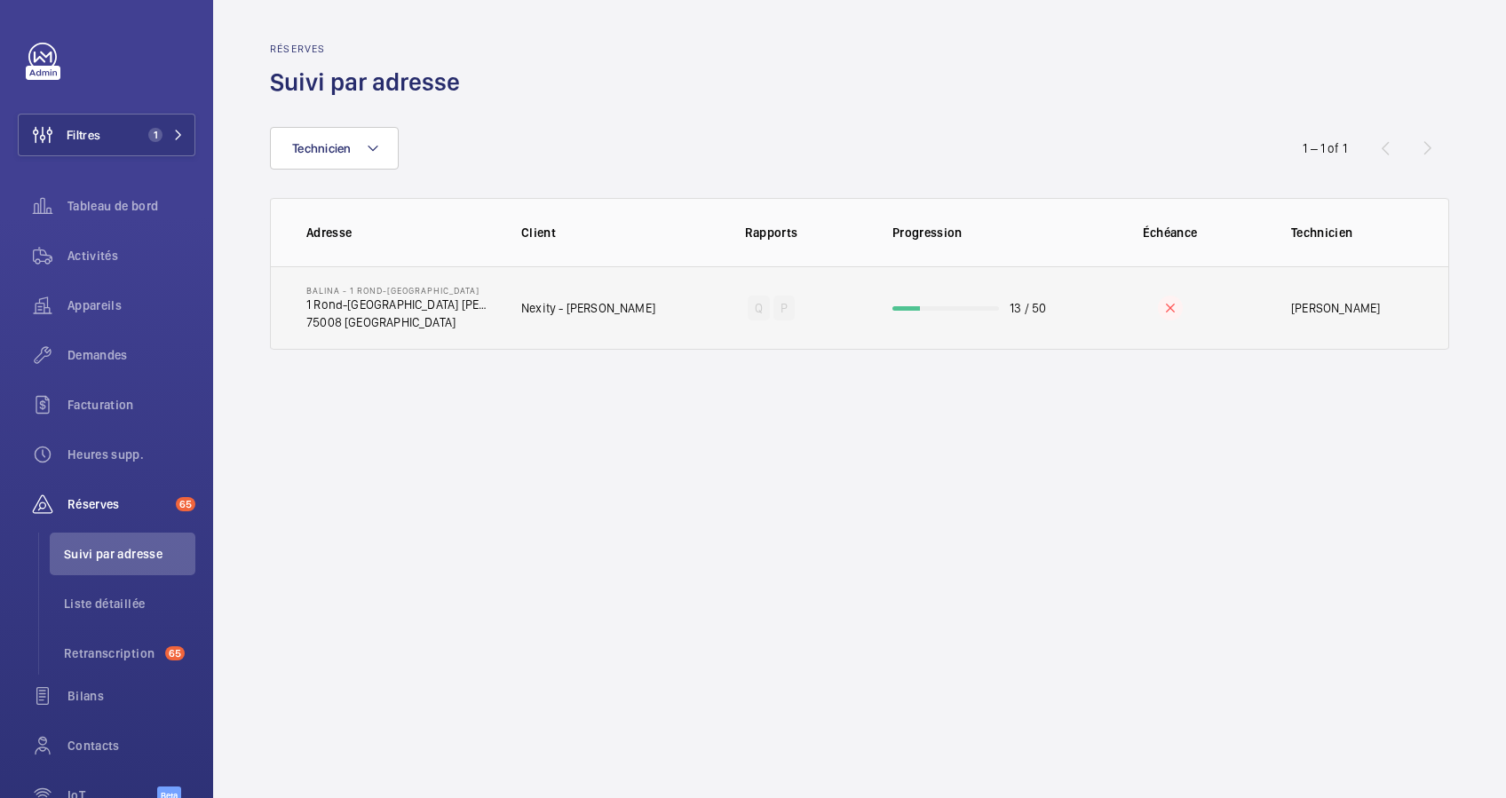
click at [1001, 309] on td "13 / 50" at bounding box center [970, 307] width 213 height 83
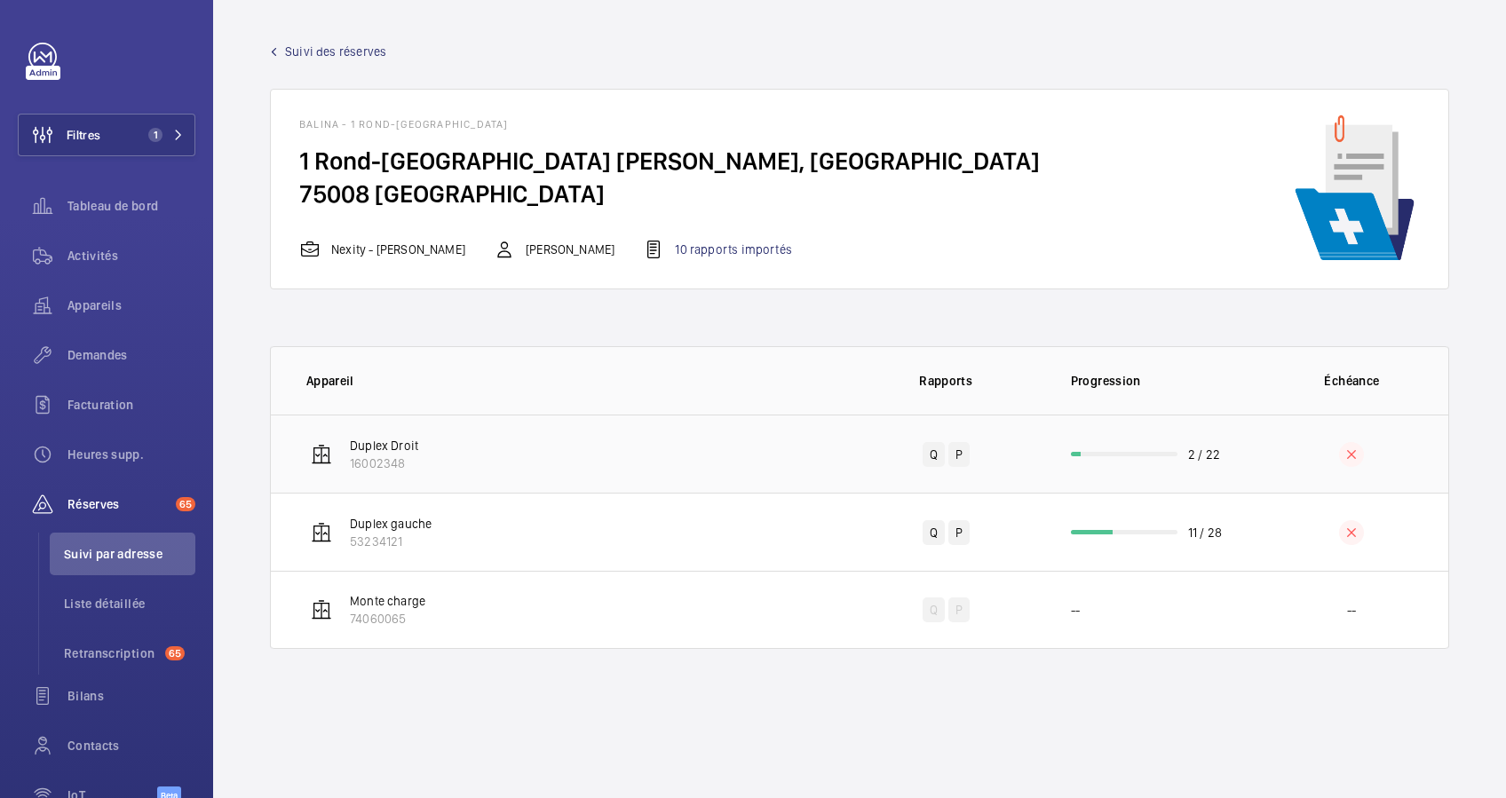
click at [1145, 448] on td "2 / 22" at bounding box center [1148, 454] width 213 height 78
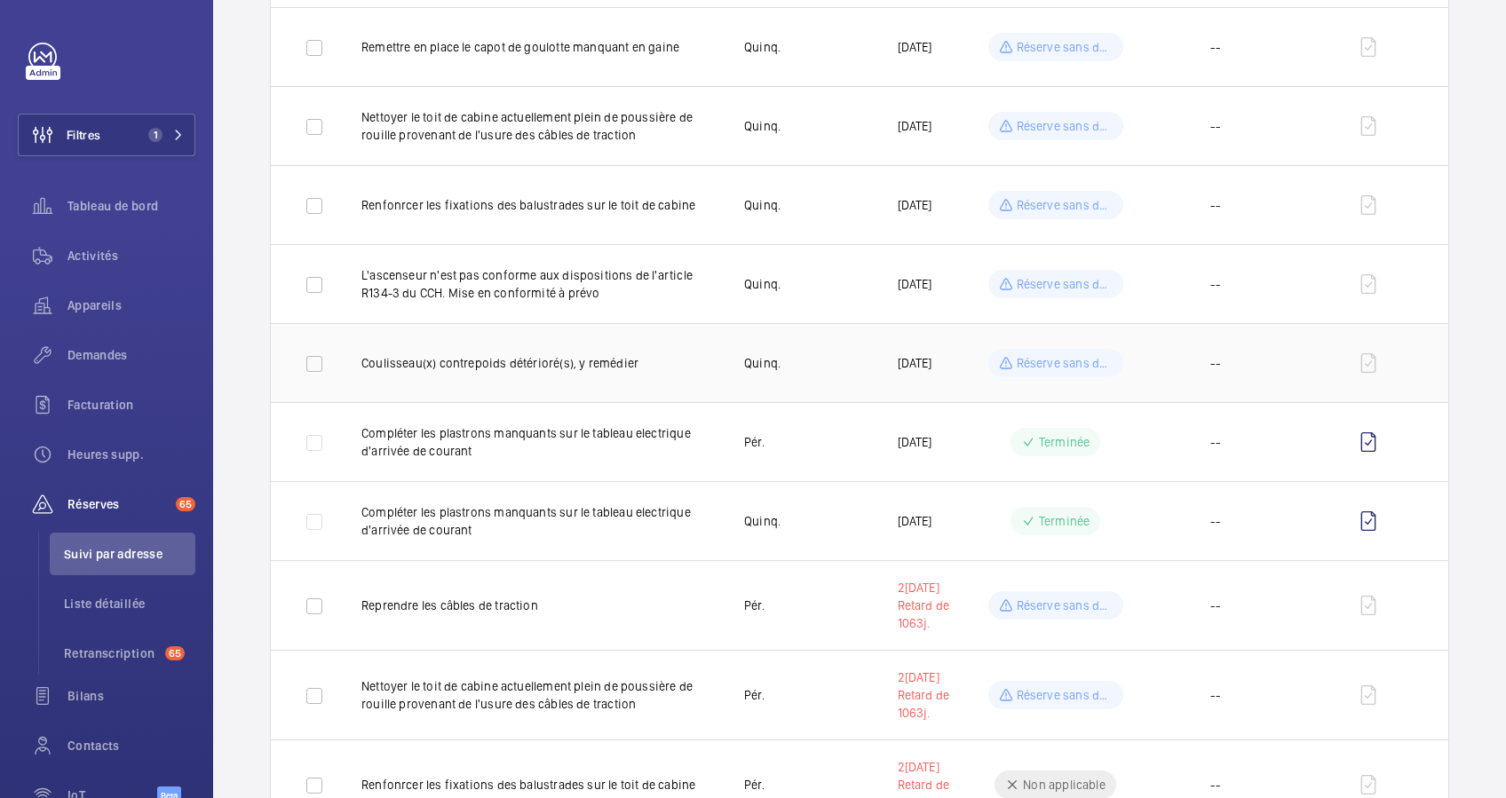
scroll to position [473, 0]
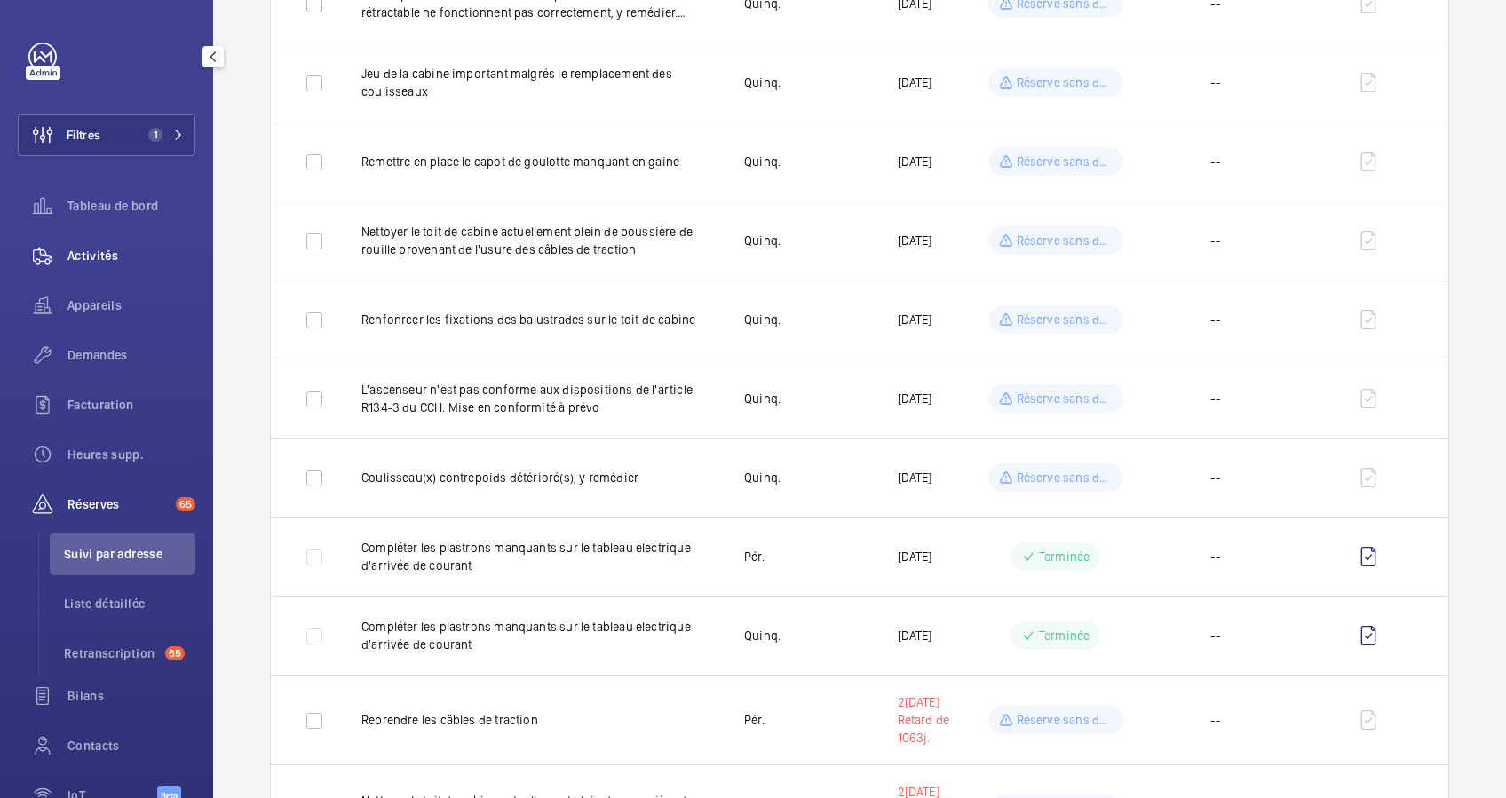
click at [96, 252] on span "Activités" at bounding box center [131, 256] width 128 height 18
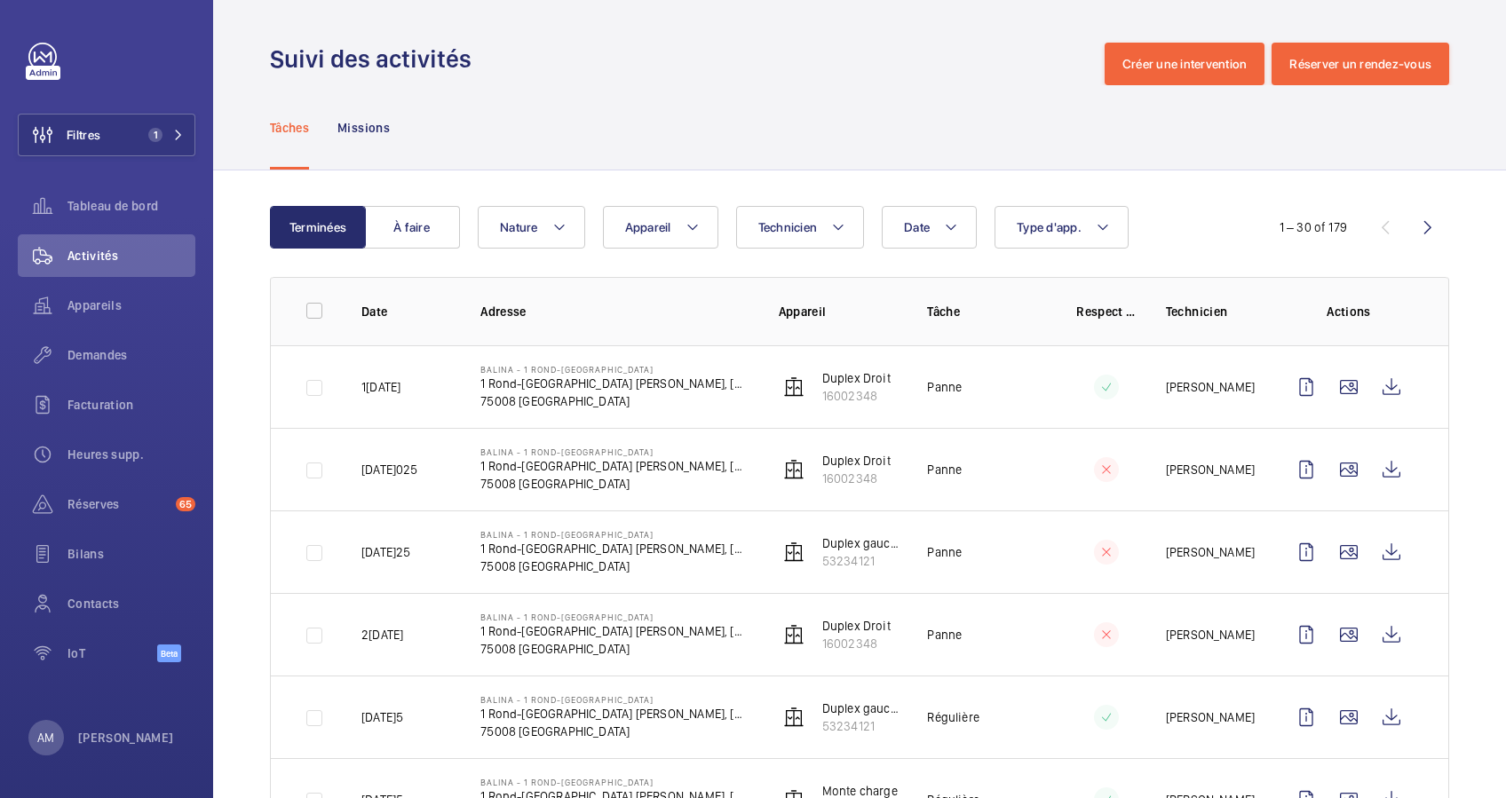
scroll to position [118, 0]
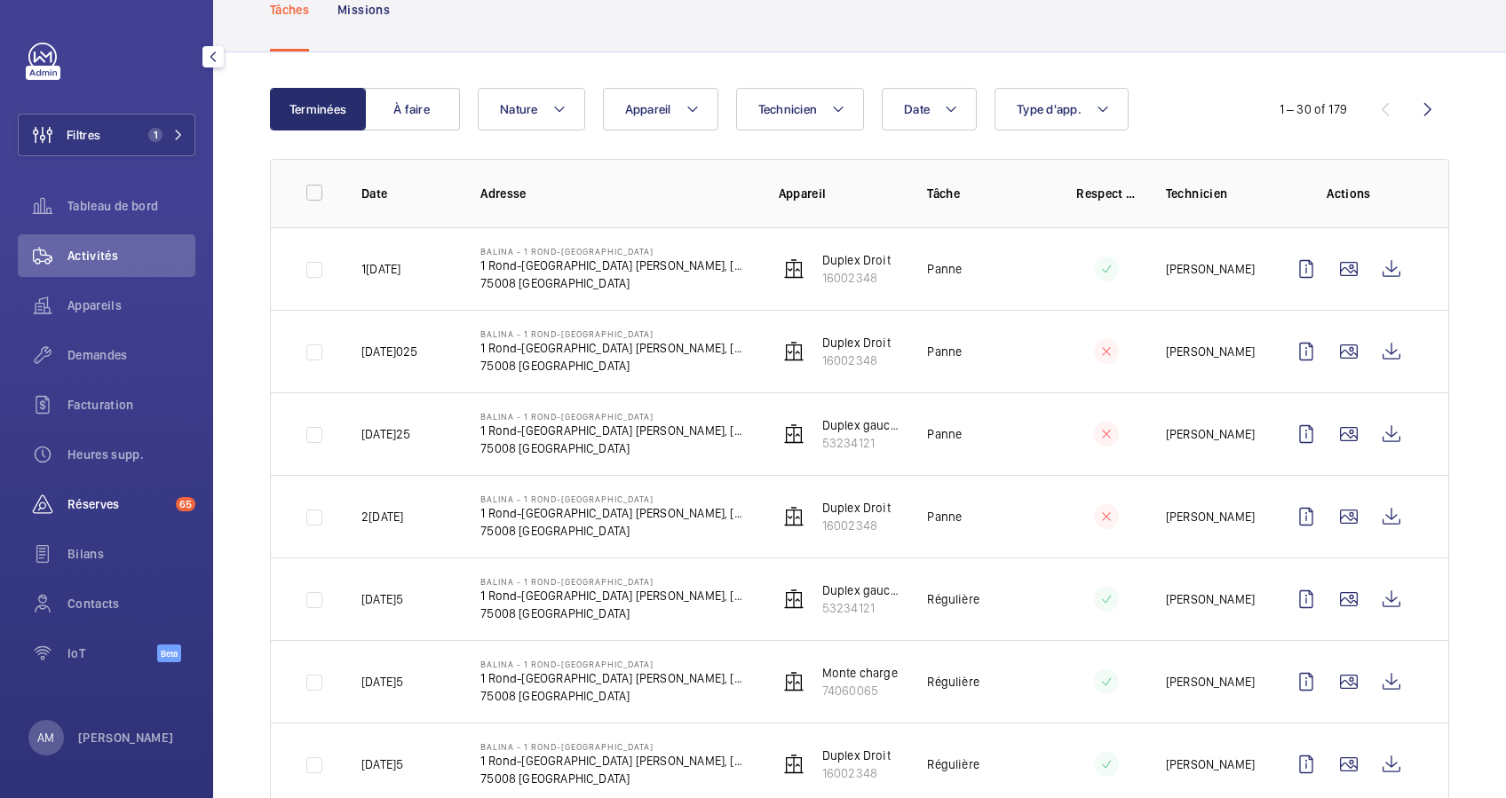
click at [99, 503] on span "Réserves" at bounding box center [117, 504] width 101 height 18
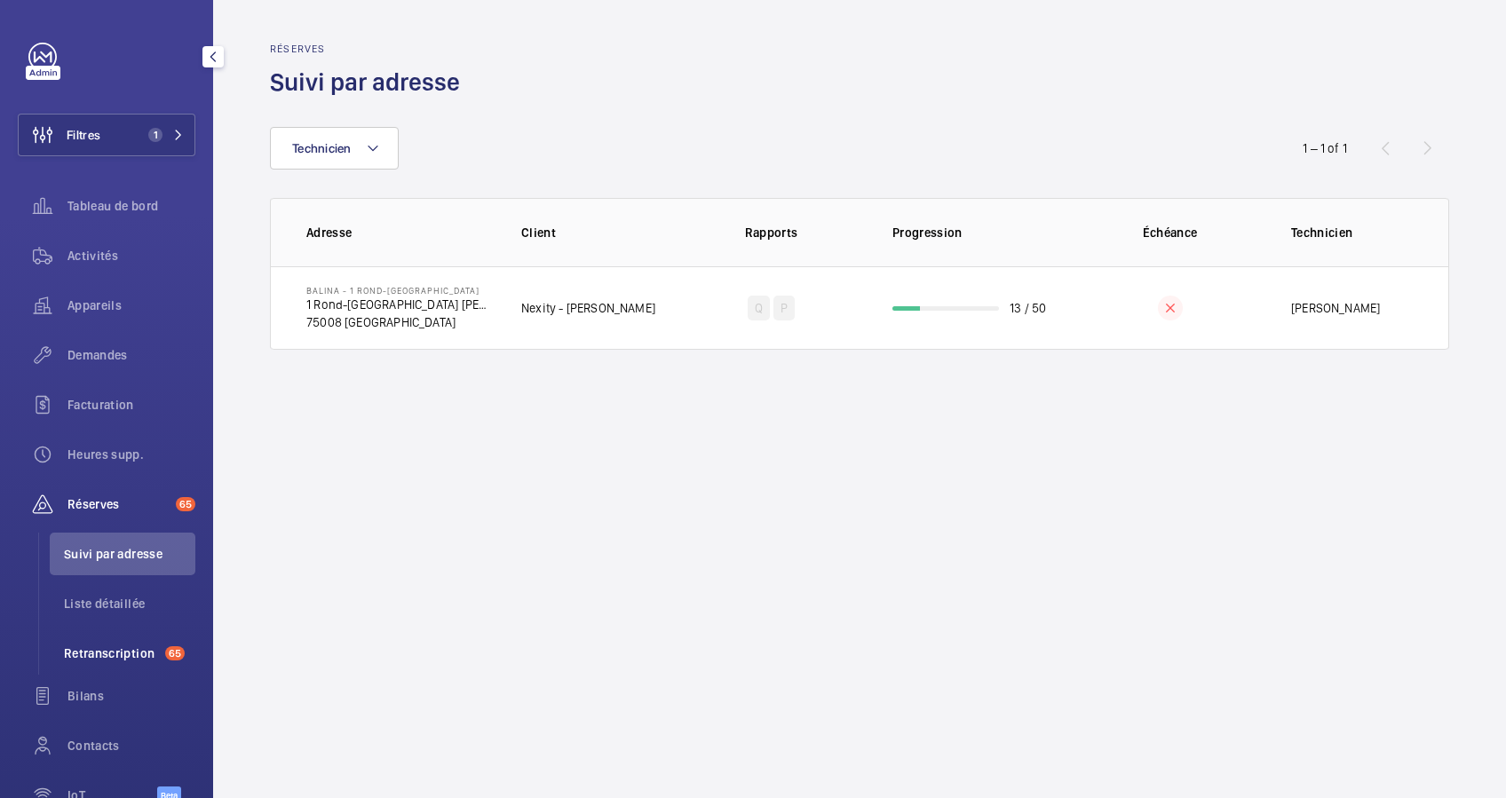
click at [104, 635] on li "Retranscription 65" at bounding box center [123, 653] width 146 height 43
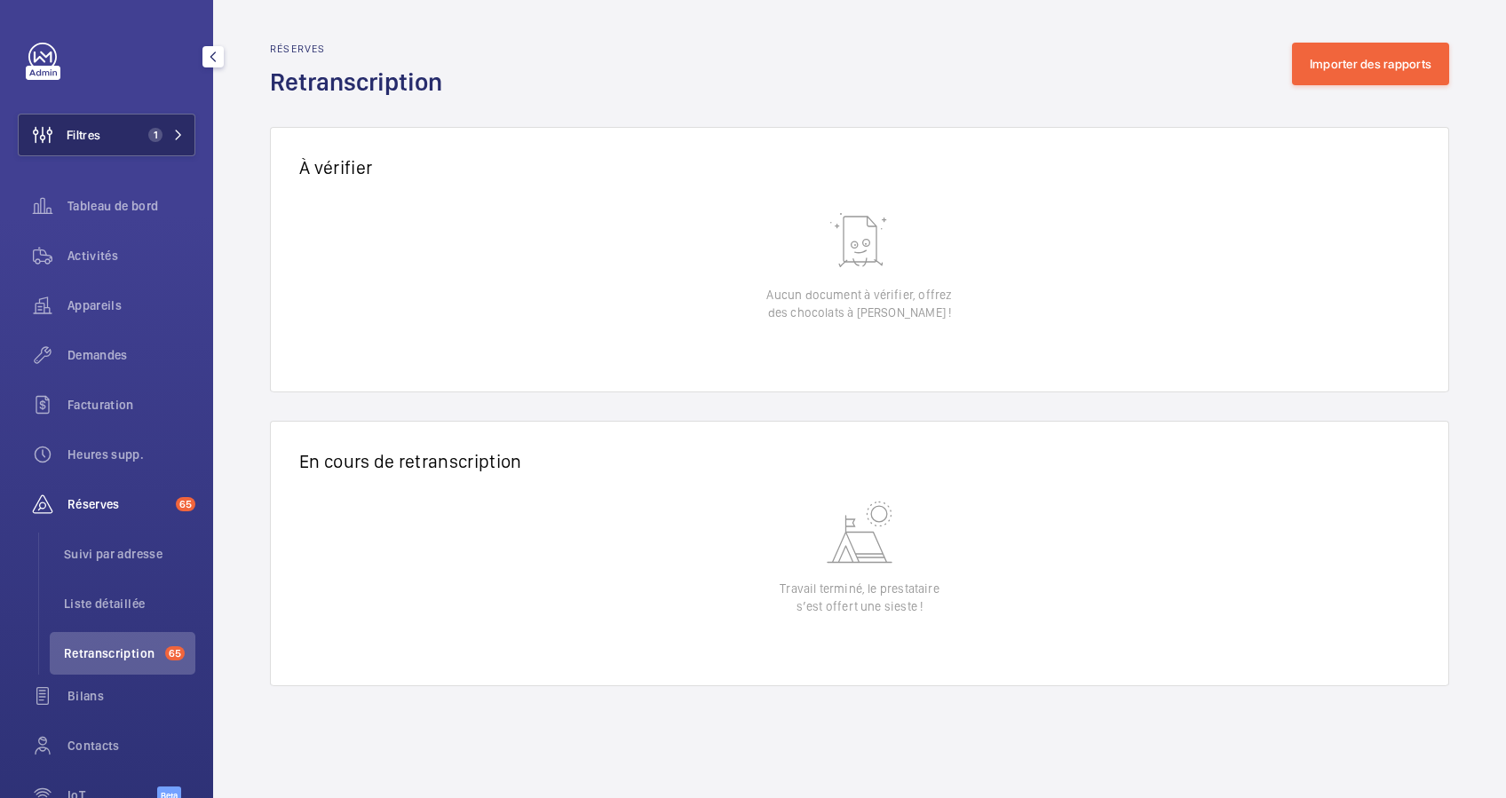
click at [133, 125] on button "Filtres 1" at bounding box center [107, 135] width 178 height 43
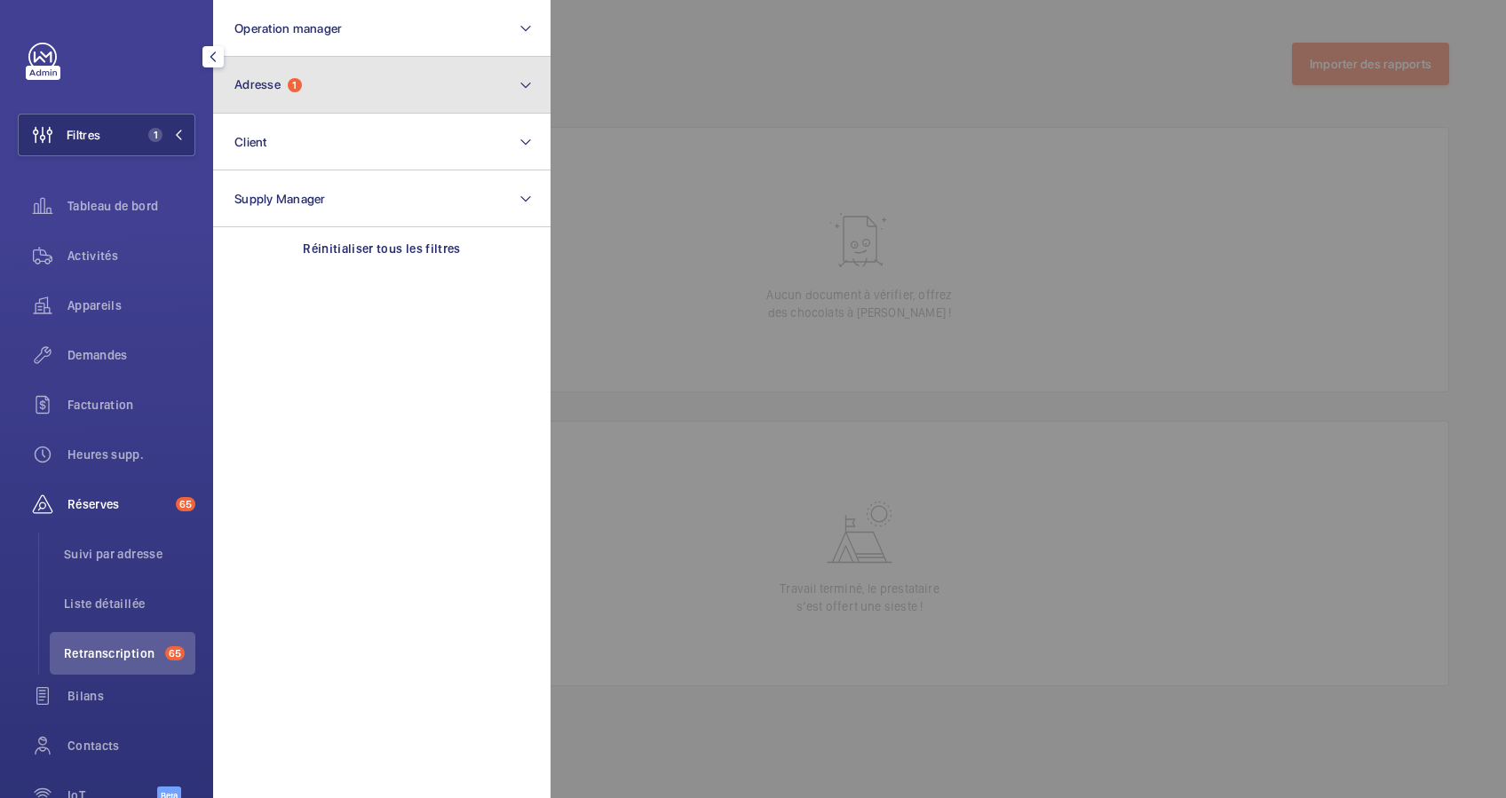
click at [338, 71] on button "Adresse 1" at bounding box center [381, 85] width 337 height 57
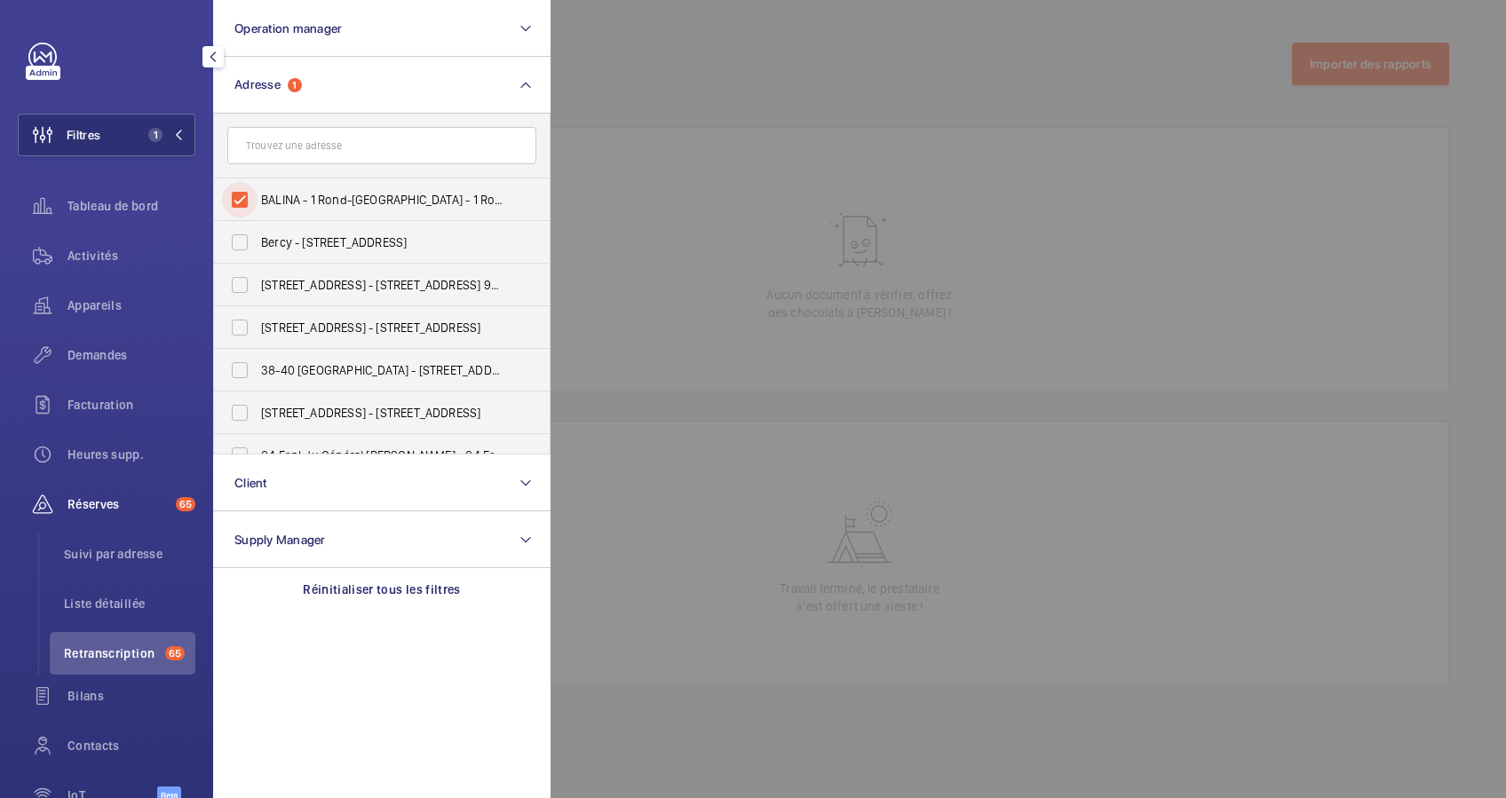
drag, startPoint x: 236, startPoint y: 201, endPoint x: 279, endPoint y: 141, distance: 73.2
click at [244, 190] on input "BALINA - 1 Rond-[GEOGRAPHIC_DATA] - 1 Rond-[GEOGRAPHIC_DATA] [PERSON_NAME], [GE…" at bounding box center [240, 200] width 36 height 36
checkbox input "false"
click at [279, 141] on input "text" at bounding box center [381, 145] width 309 height 37
paste input "[STREET_ADDRESS]"
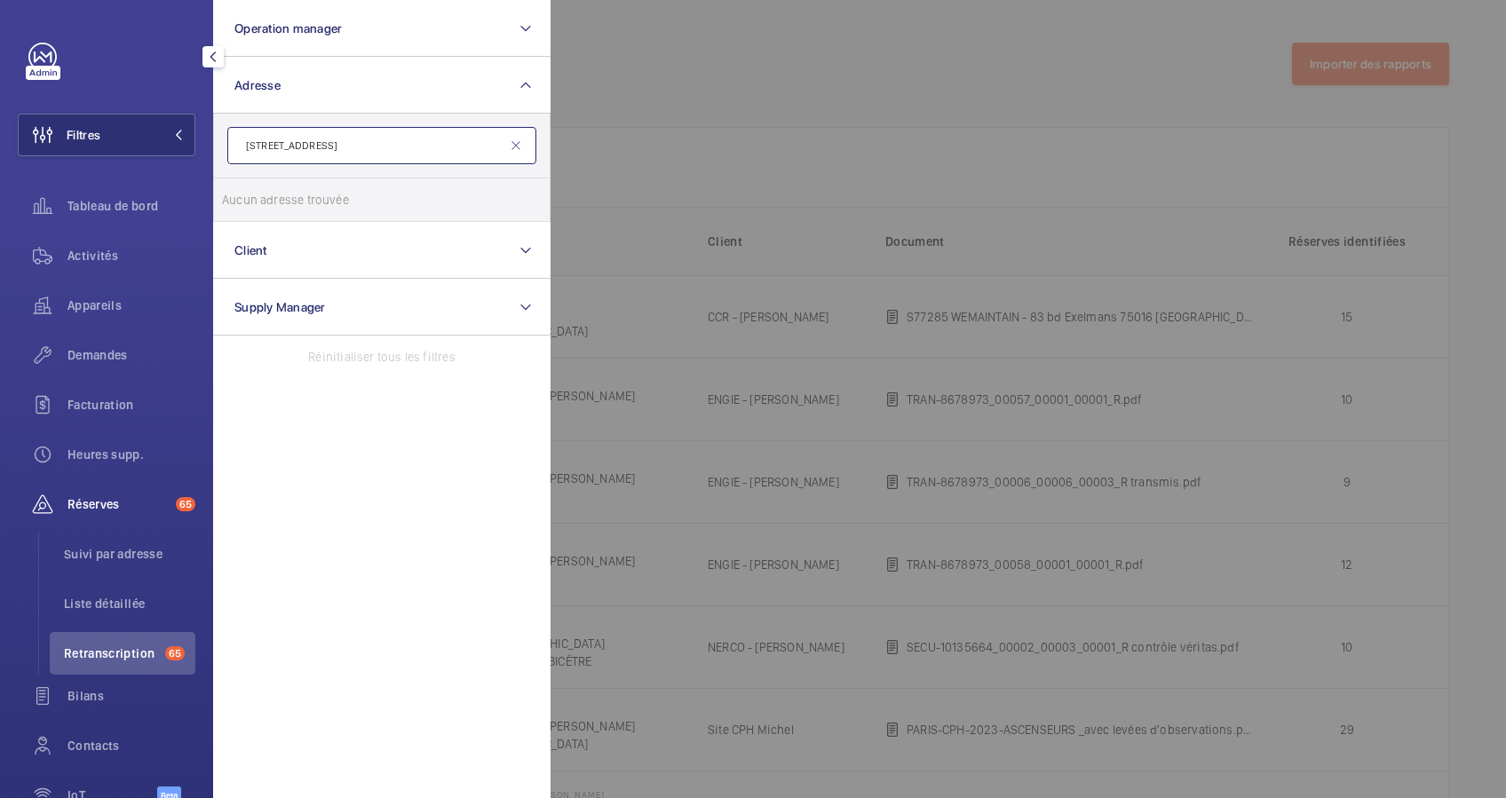
drag, startPoint x: 258, startPoint y: 142, endPoint x: 230, endPoint y: 142, distance: 28.4
click at [230, 142] on input "[STREET_ADDRESS]" at bounding box center [381, 145] width 309 height 37
click at [419, 145] on input "[STREET_ADDRESS]" at bounding box center [381, 145] width 309 height 37
type input "[STREET_ADDRESS]"
click at [476, 193] on span "DE" at bounding box center [483, 200] width 15 height 14
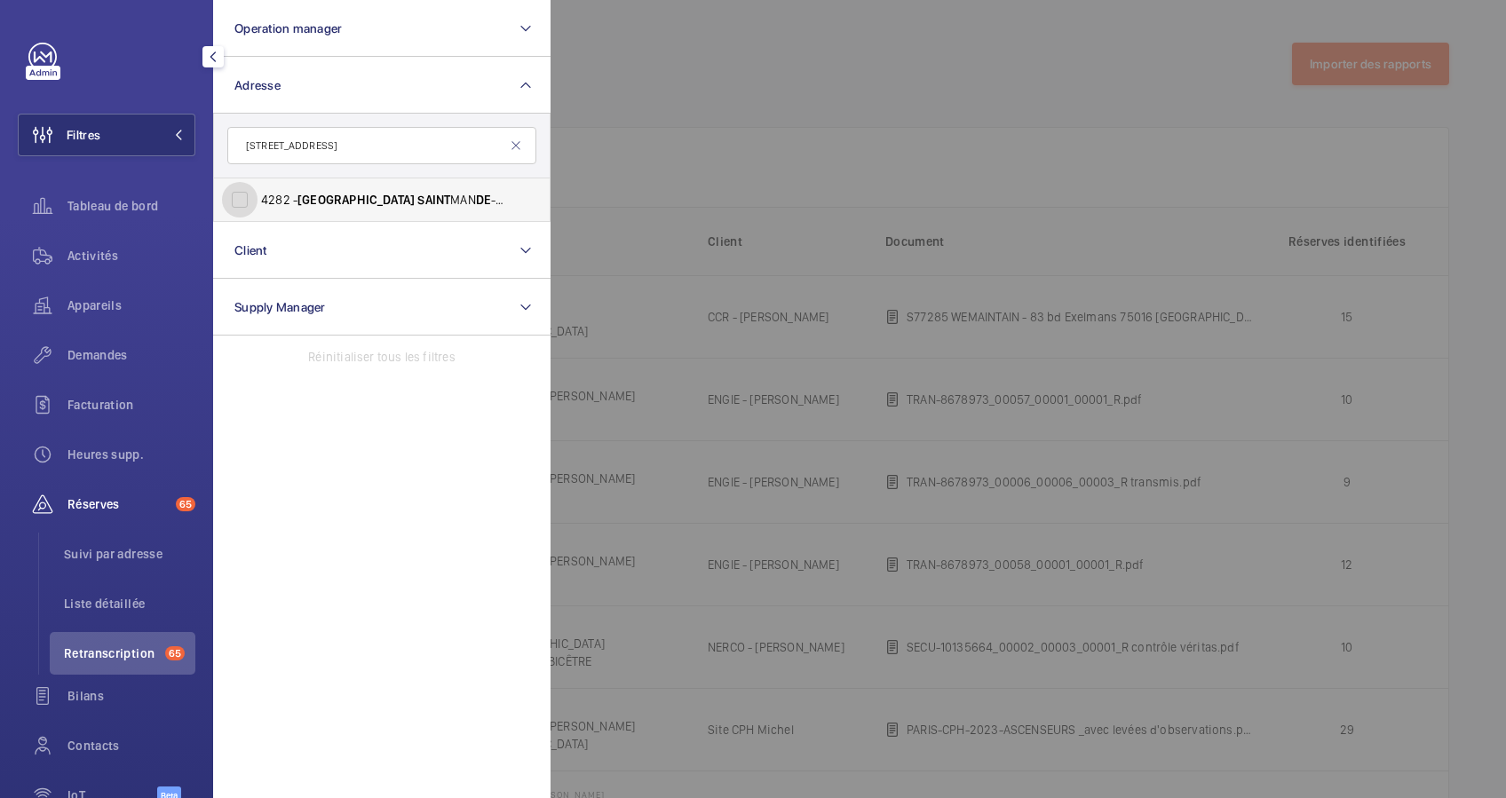
click at [257, 191] on input "4282 - [GEOGRAPHIC_DATA][STREET_ADDRESS] 750 12" at bounding box center [240, 200] width 36 height 36
checkbox input "true"
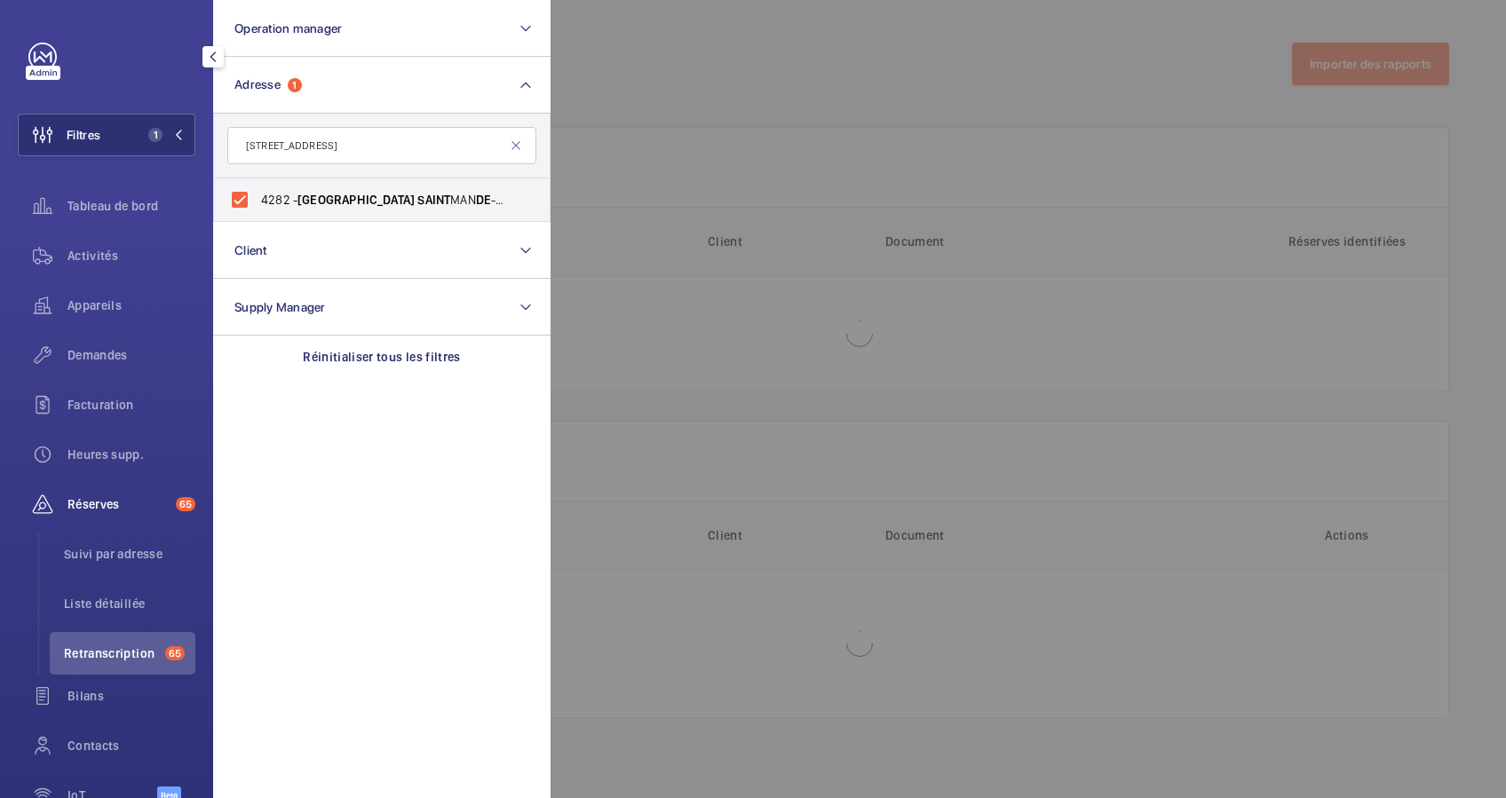
click at [733, 85] on div at bounding box center [1303, 399] width 1506 height 798
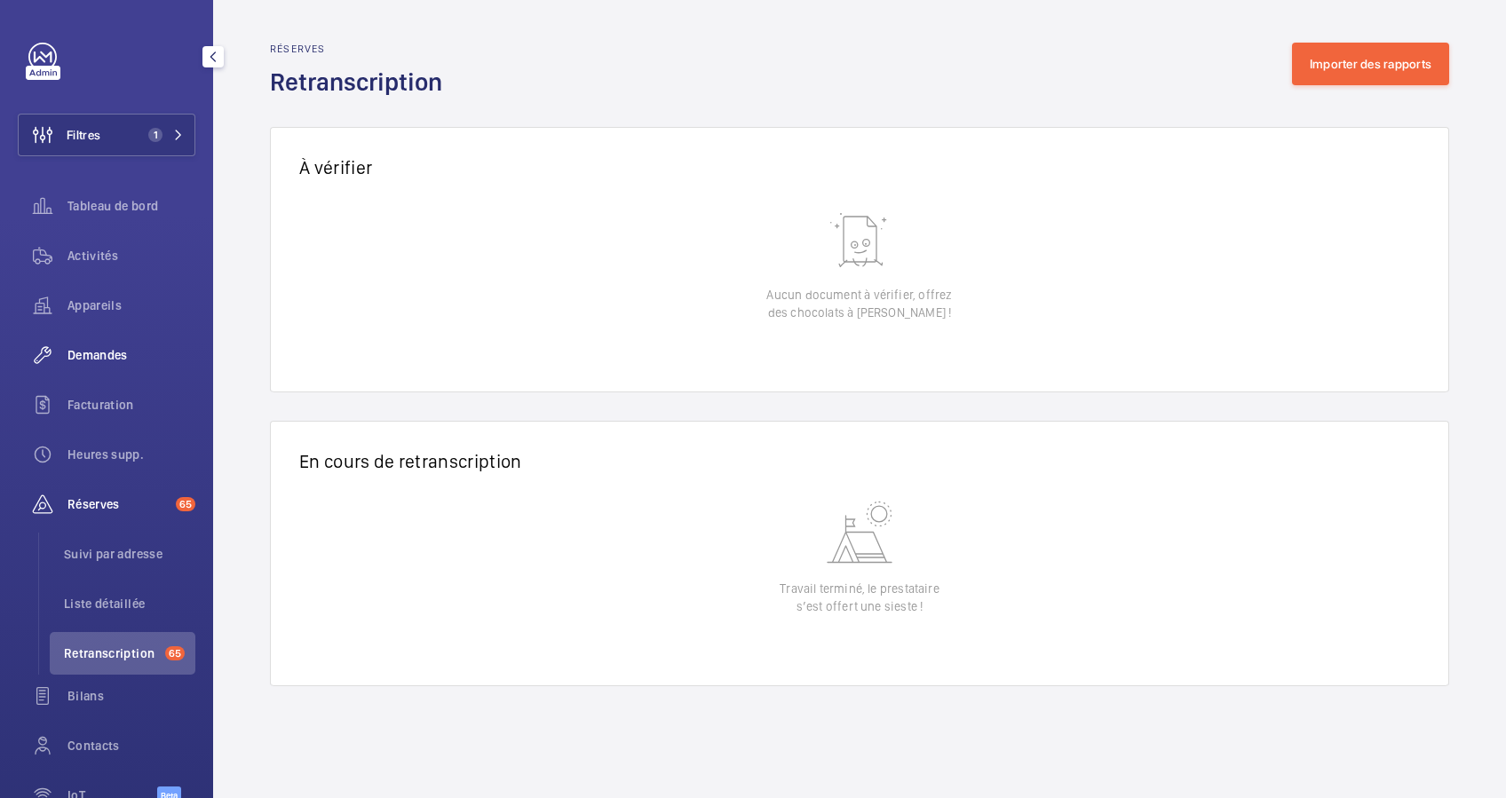
click at [99, 348] on span "Demandes" at bounding box center [131, 355] width 128 height 18
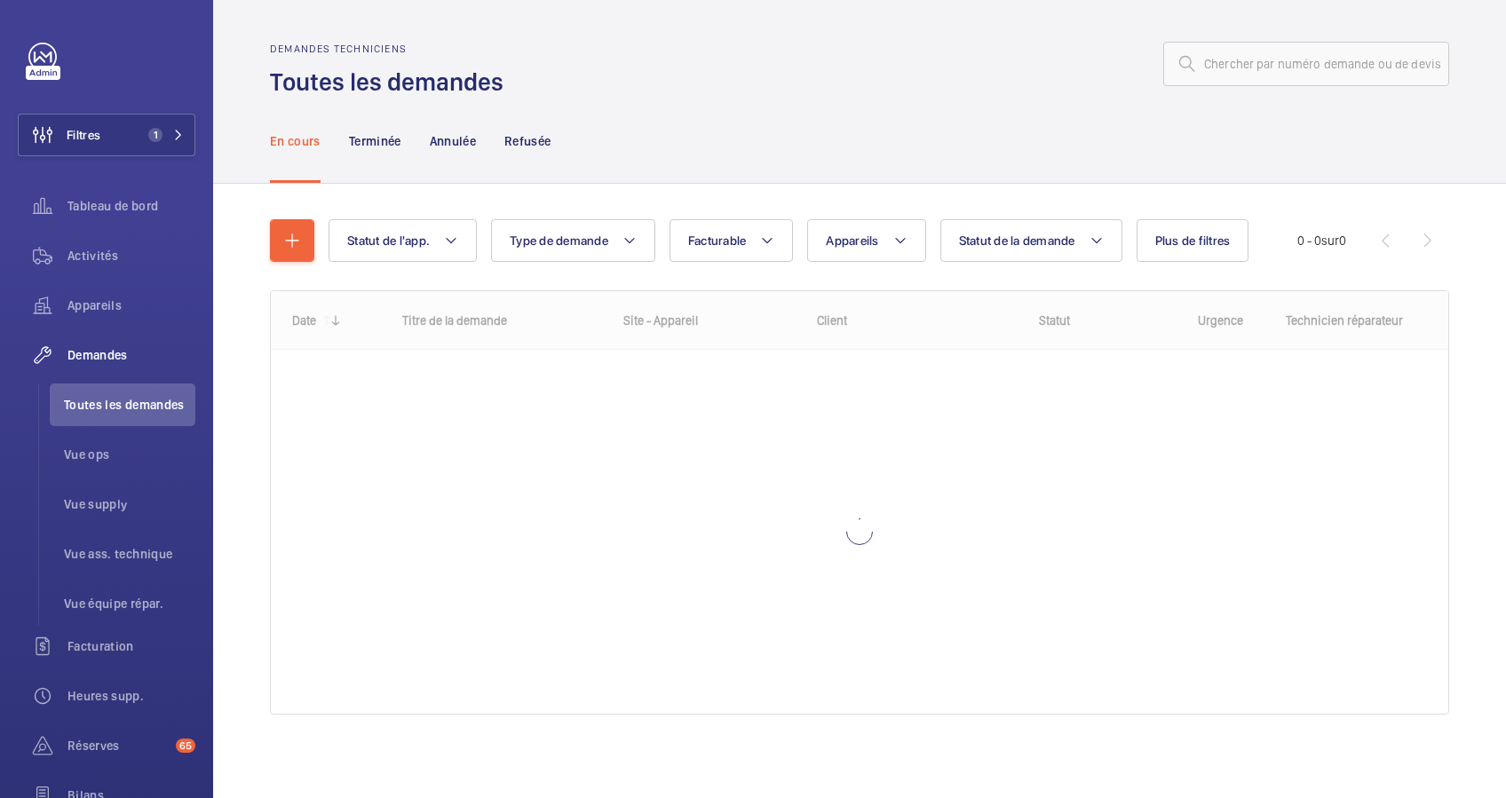
click at [653, 120] on div "En cours Terminée Annulée Refusée" at bounding box center [859, 141] width 1179 height 84
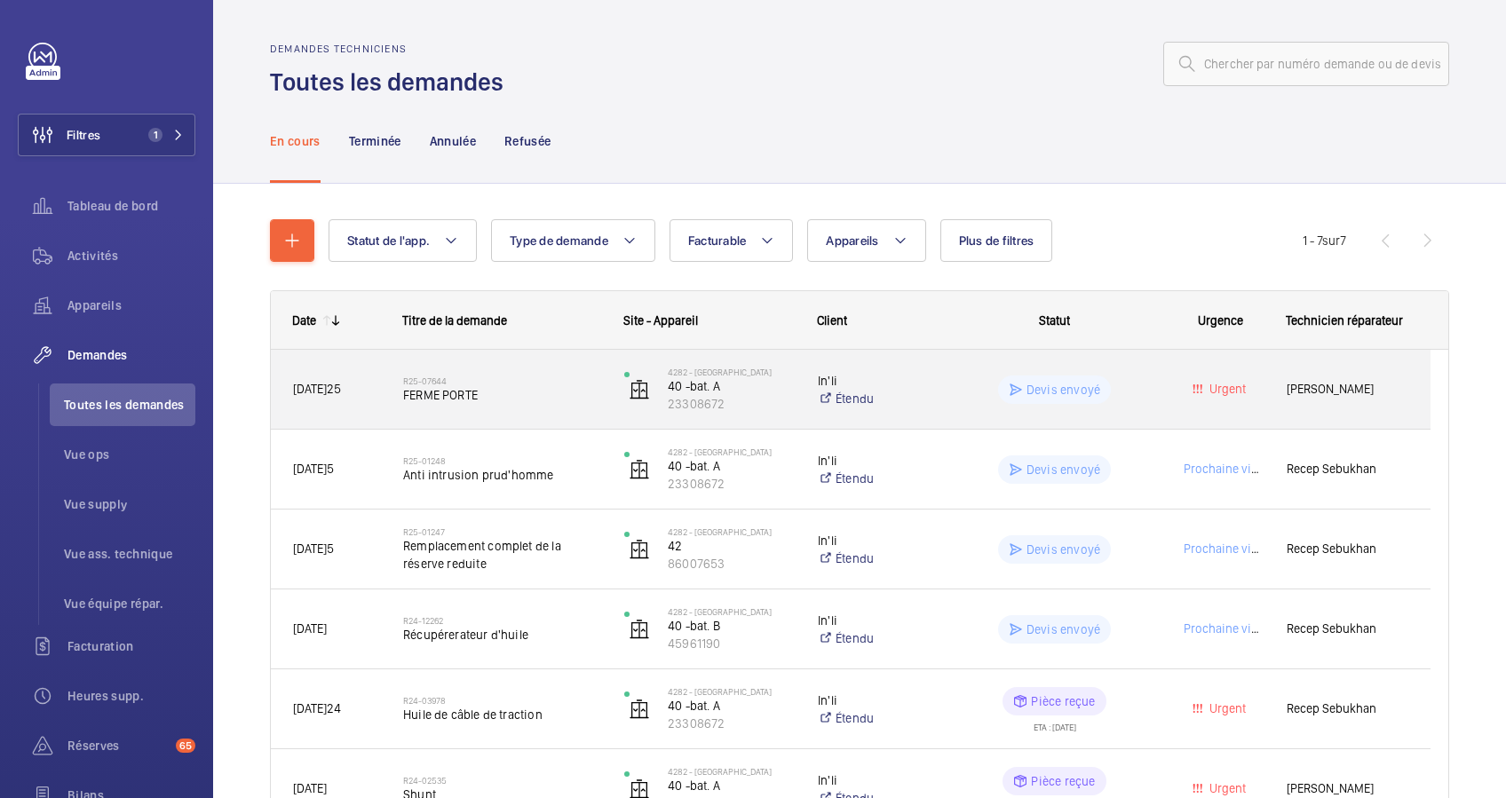
click at [508, 386] on span "FERME PORTE" at bounding box center [502, 395] width 198 height 18
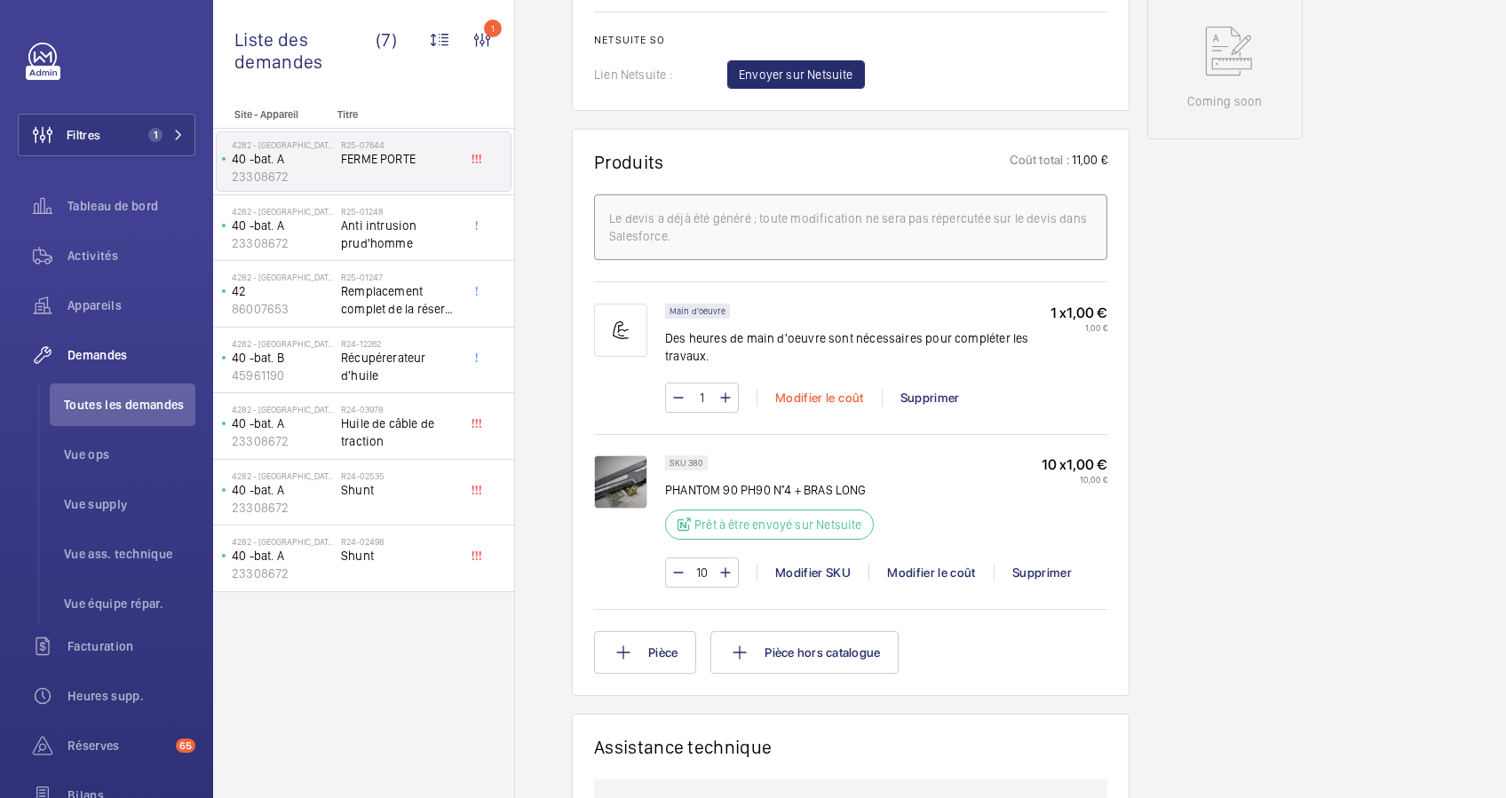
scroll to position [947, 0]
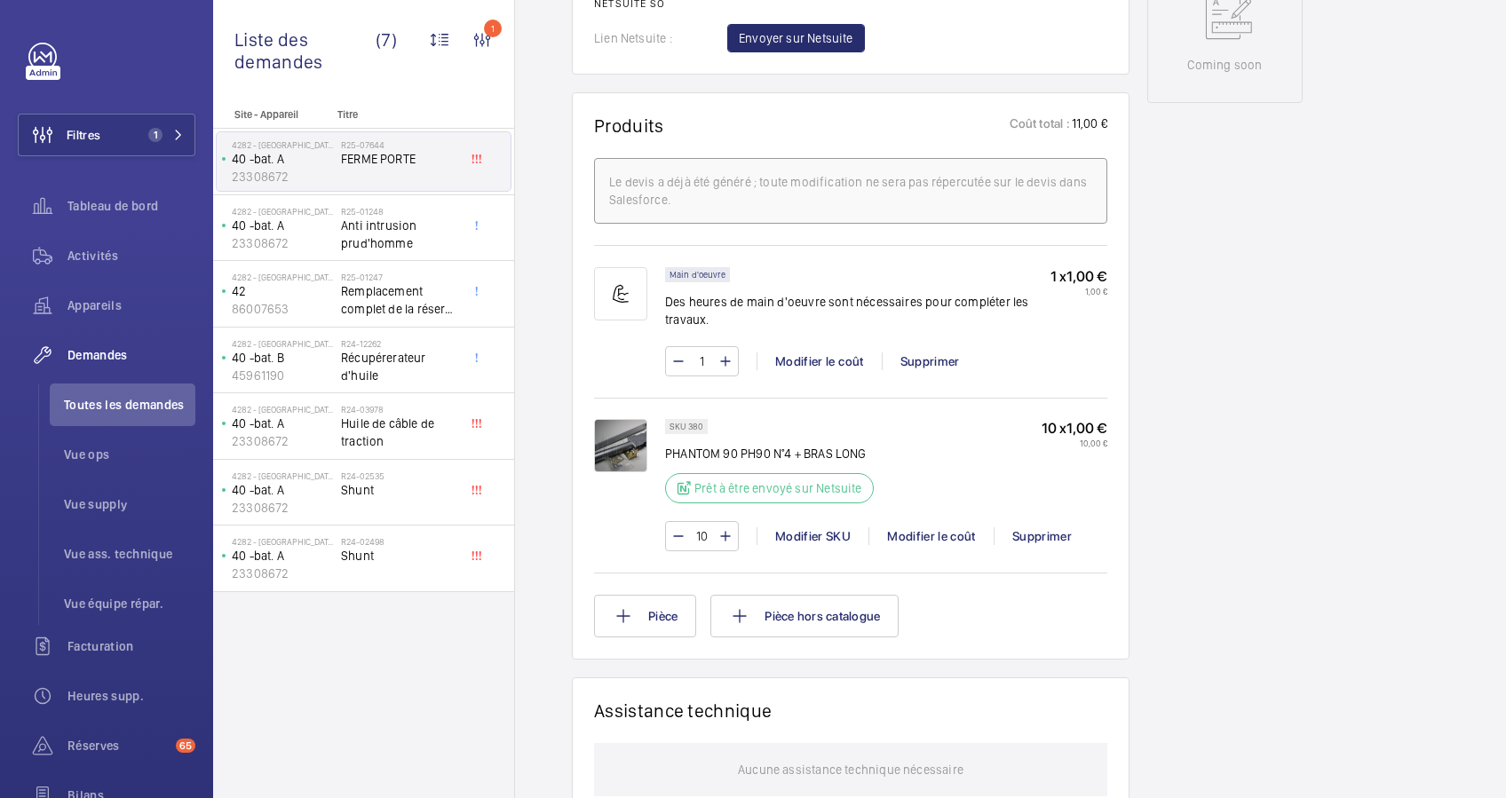
click at [619, 440] on img at bounding box center [620, 445] width 53 height 53
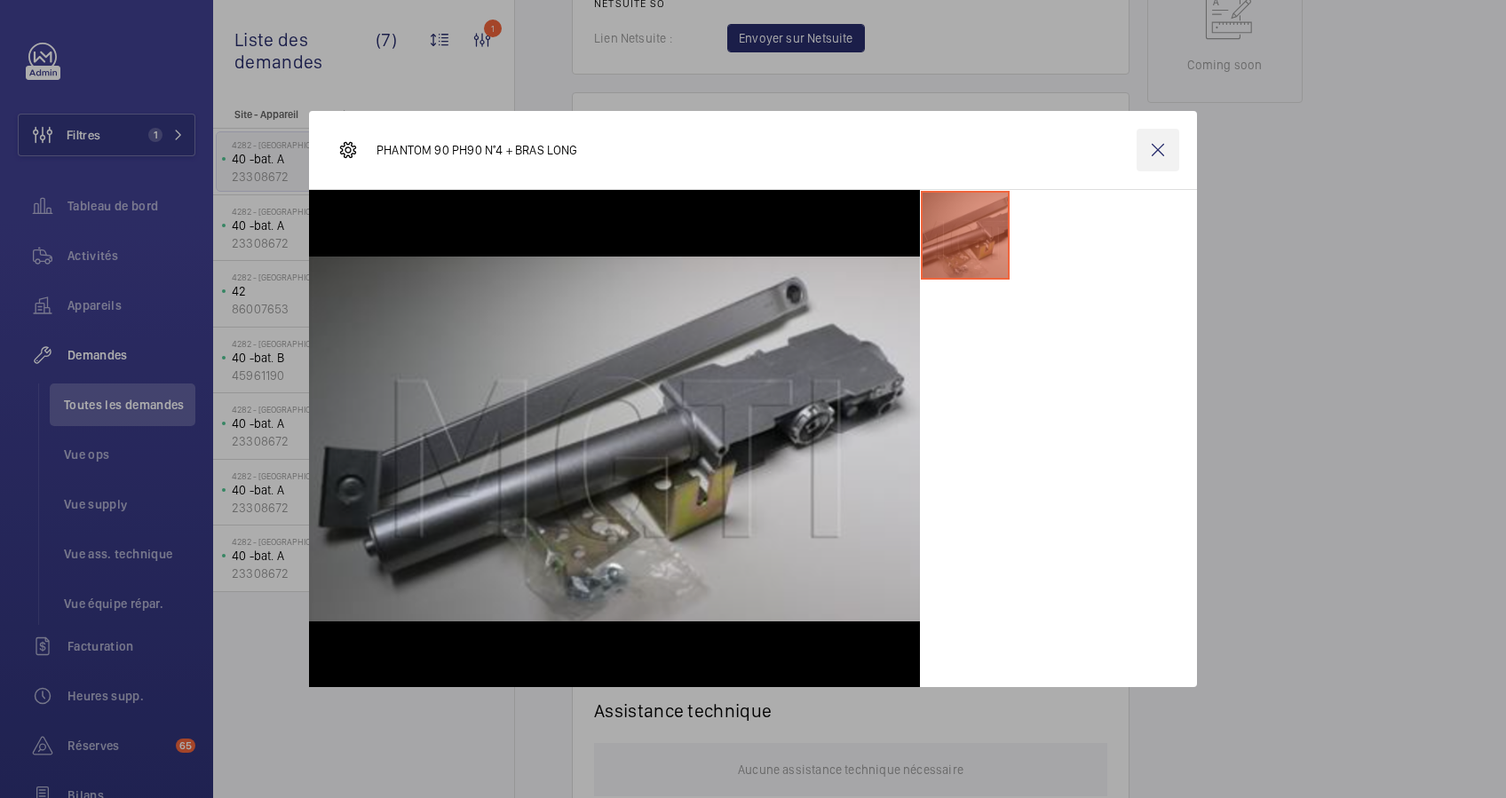
click at [1152, 147] on wm-front-icon-button at bounding box center [1158, 150] width 43 height 43
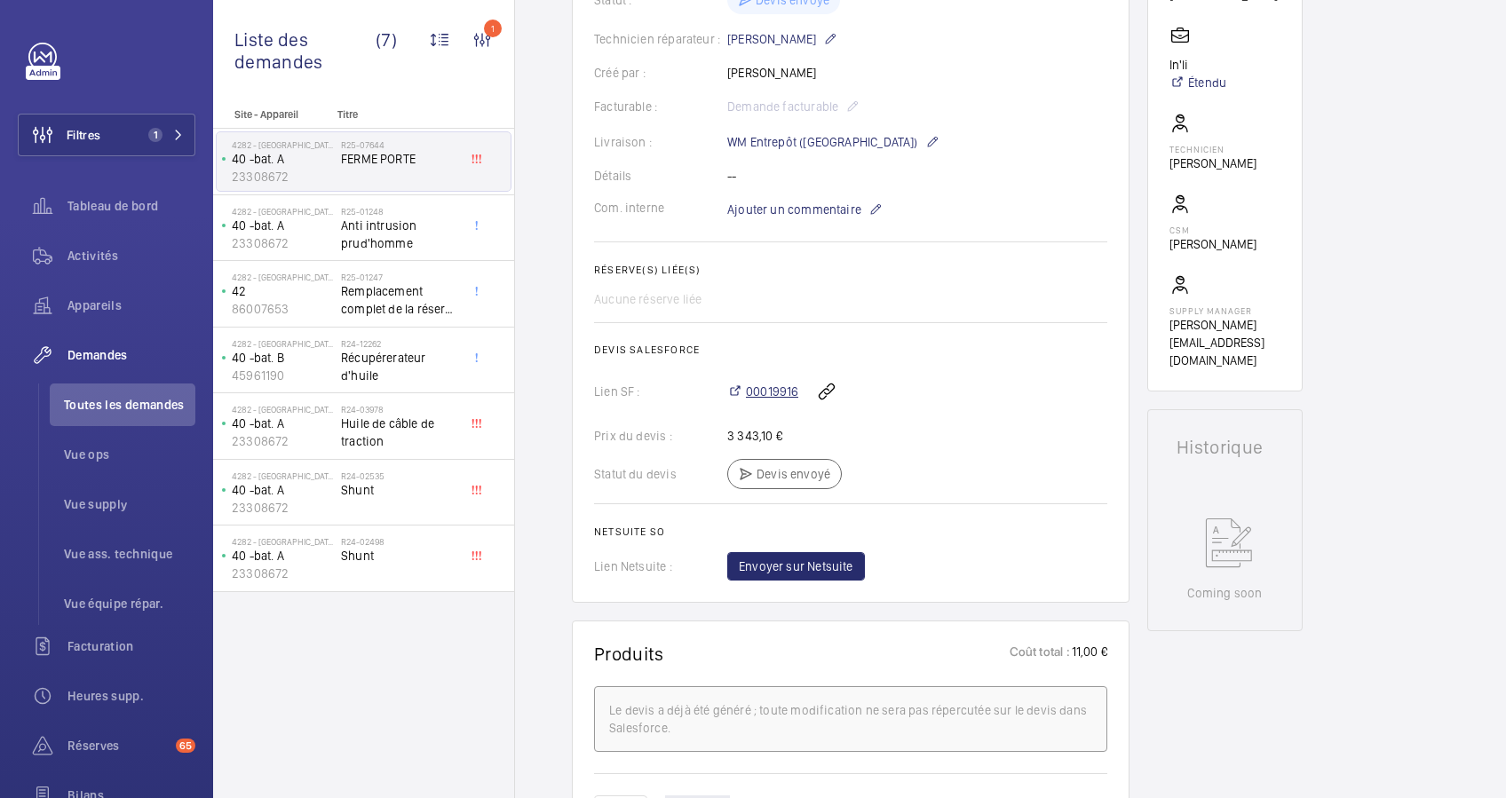
scroll to position [473, 0]
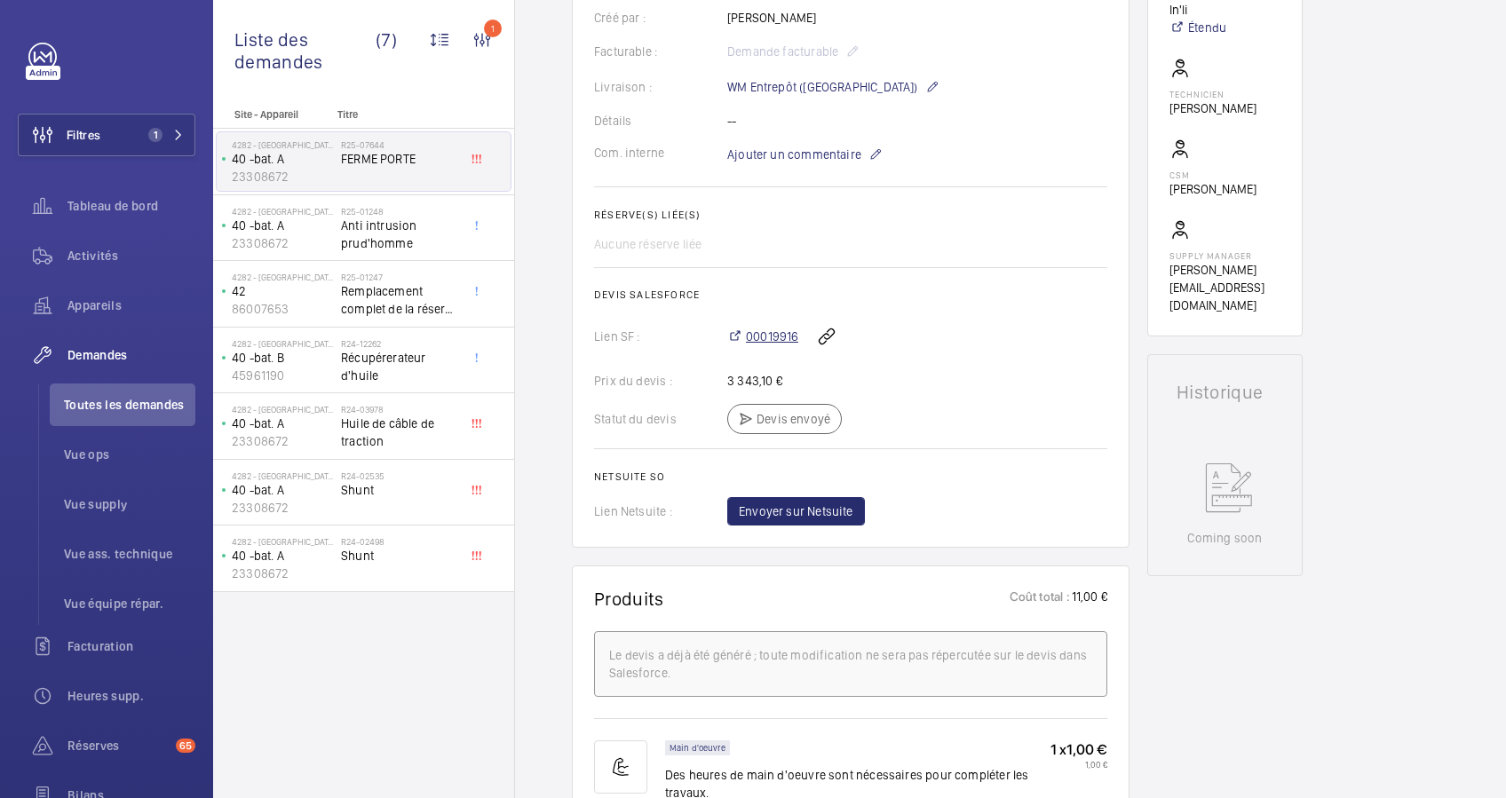
click at [779, 345] on span "00019916" at bounding box center [772, 337] width 52 height 18
